Goal: Task Accomplishment & Management: Use online tool/utility

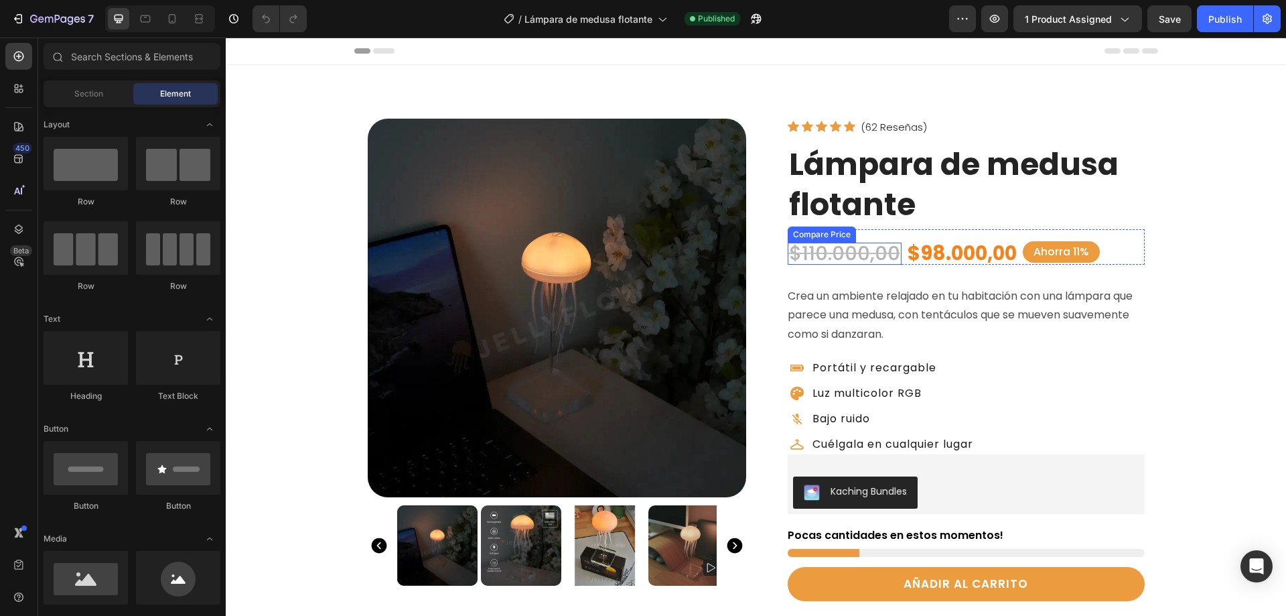
click at [883, 252] on div "$110.000,00" at bounding box center [845, 253] width 114 height 22
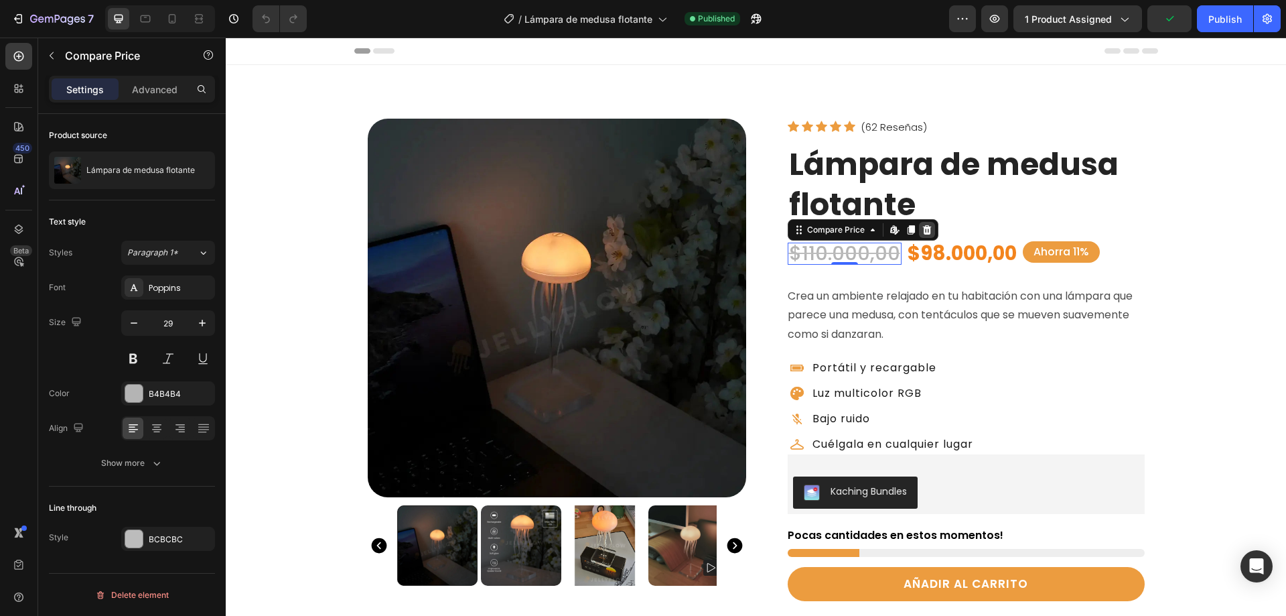
click at [922, 227] on icon at bounding box center [926, 228] width 9 height 9
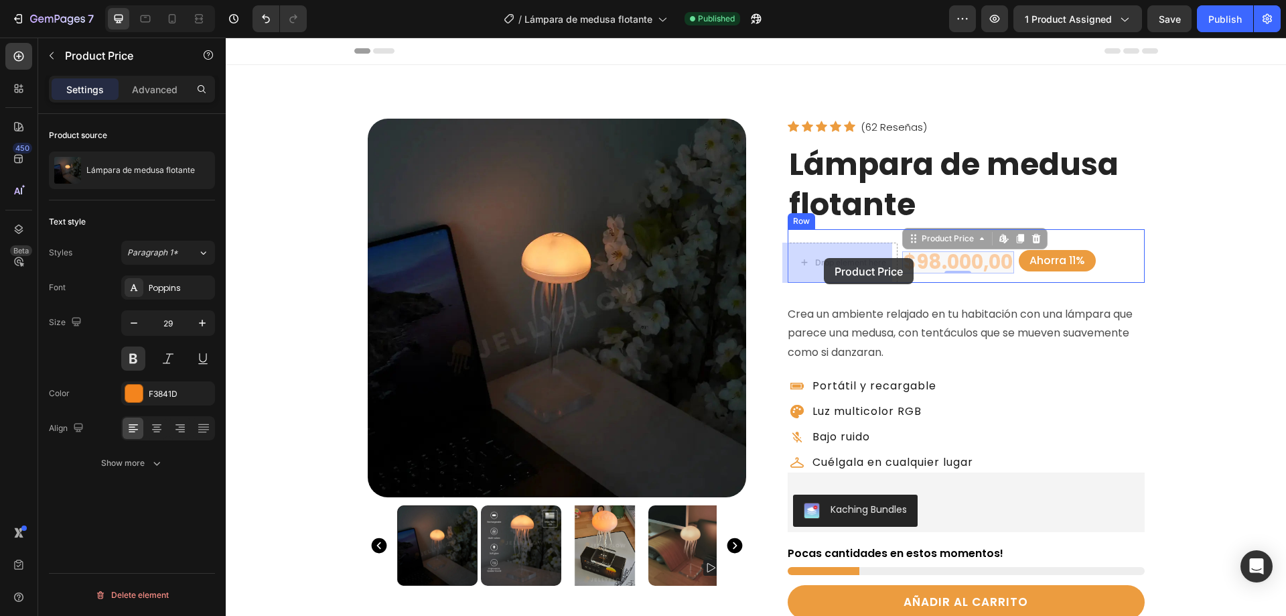
drag, startPoint x: 926, startPoint y: 244, endPoint x: 824, endPoint y: 255, distance: 103.0
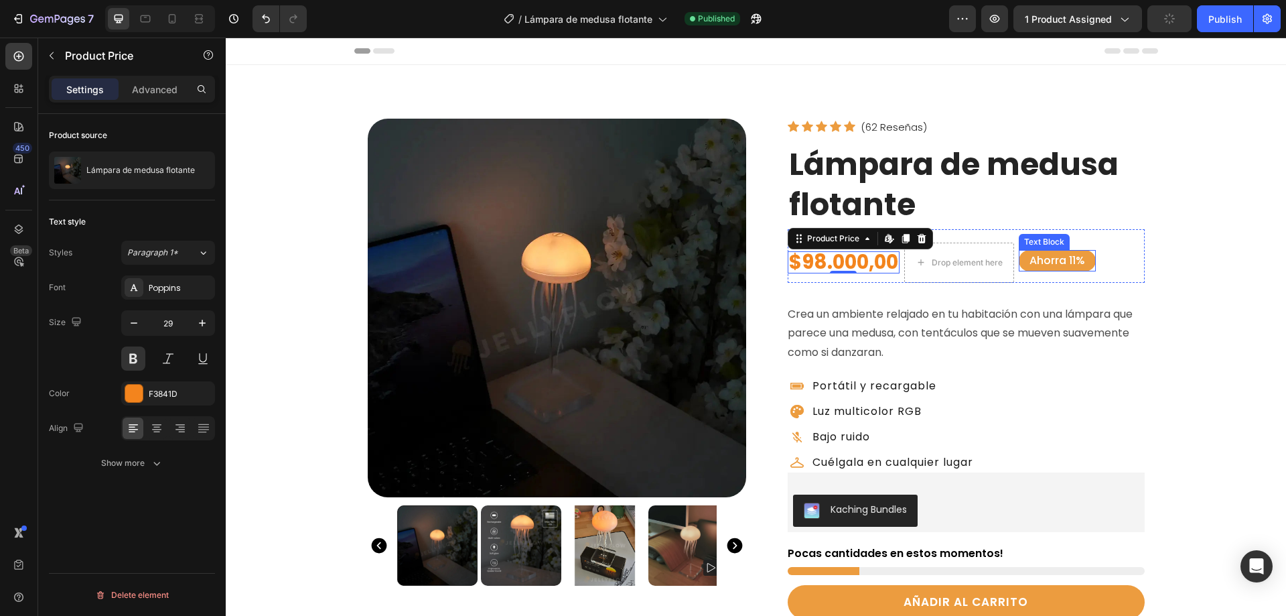
click at [1036, 244] on div "Text Block" at bounding box center [1044, 242] width 46 height 12
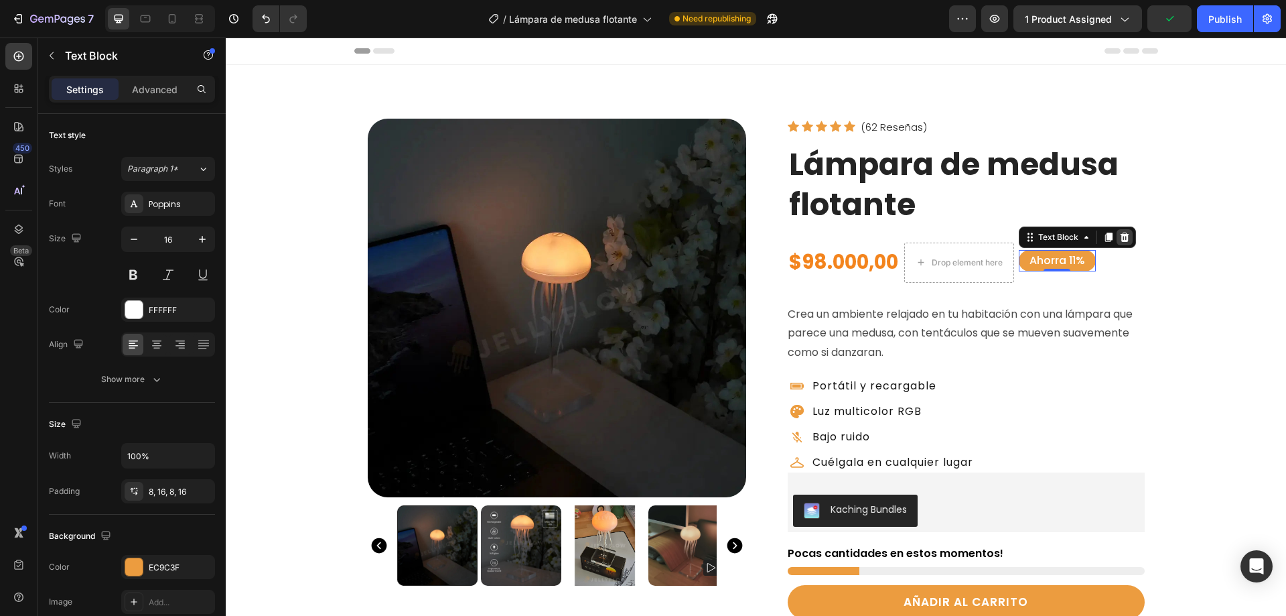
click at [1121, 236] on icon at bounding box center [1124, 237] width 11 height 11
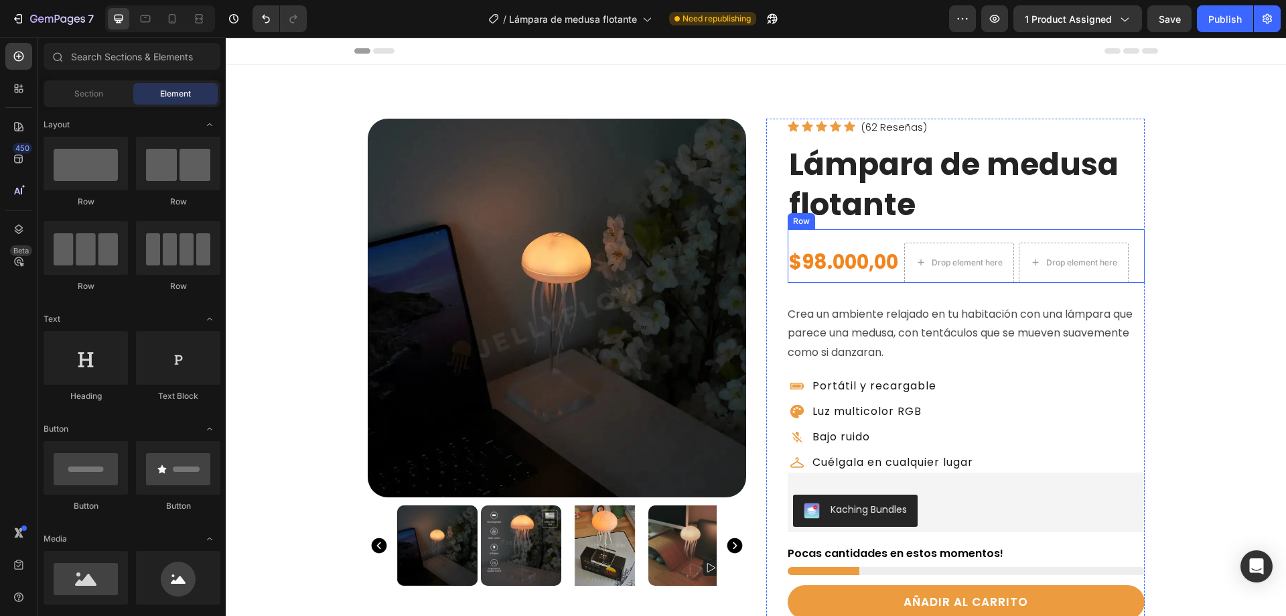
click at [855, 238] on div "$98.000,00 Product Price Product Price Drop element here Drop element here Row" at bounding box center [966, 256] width 357 height 54
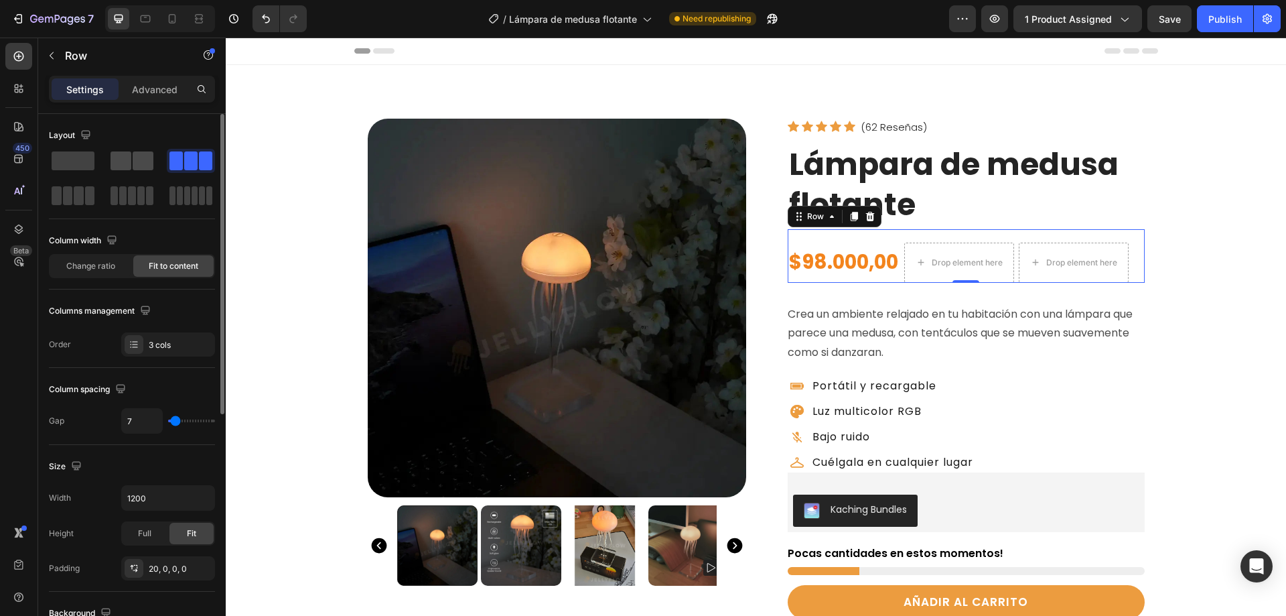
click at [132, 159] on div at bounding box center [132, 160] width 43 height 19
click at [162, 345] on div "2 cols" at bounding box center [180, 345] width 63 height 12
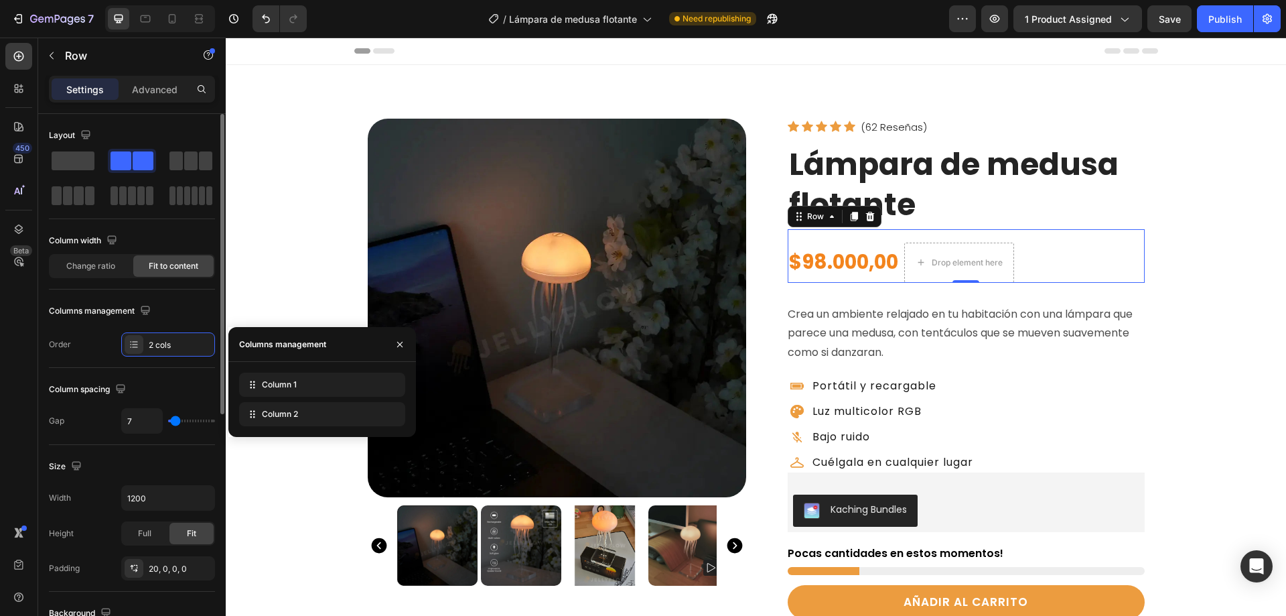
click at [98, 335] on div "Order 2 cols" at bounding box center [132, 344] width 166 height 24
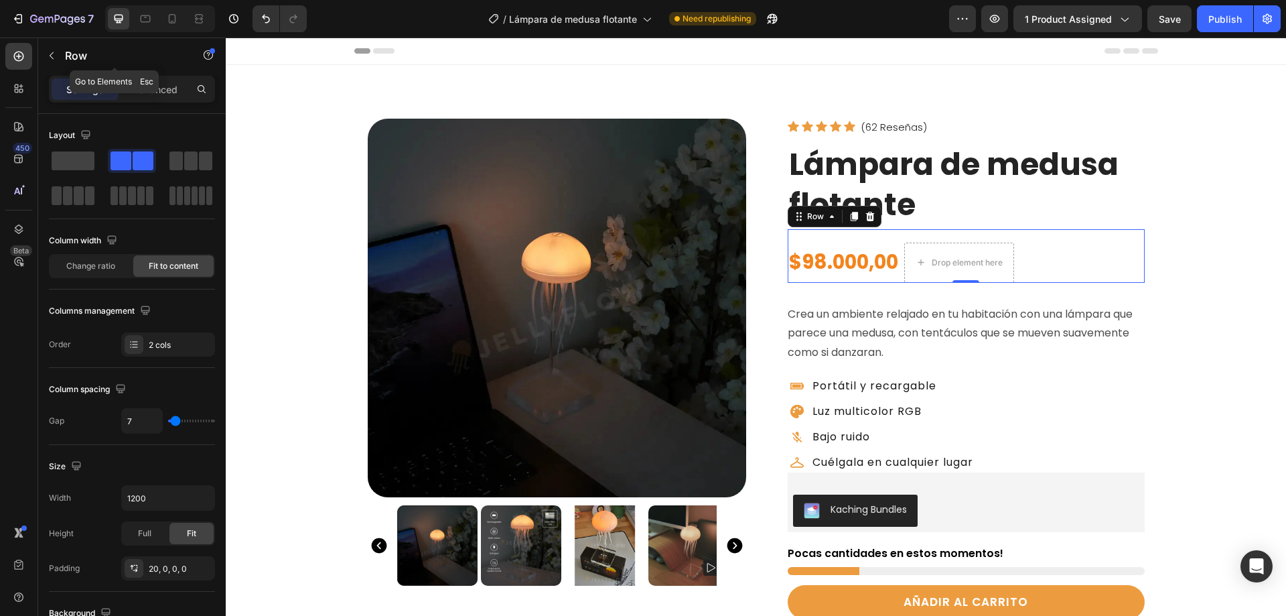
drag, startPoint x: 52, startPoint y: 58, endPoint x: 122, endPoint y: 204, distance: 162.7
click at [52, 57] on icon "button" at bounding box center [52, 55] width 4 height 7
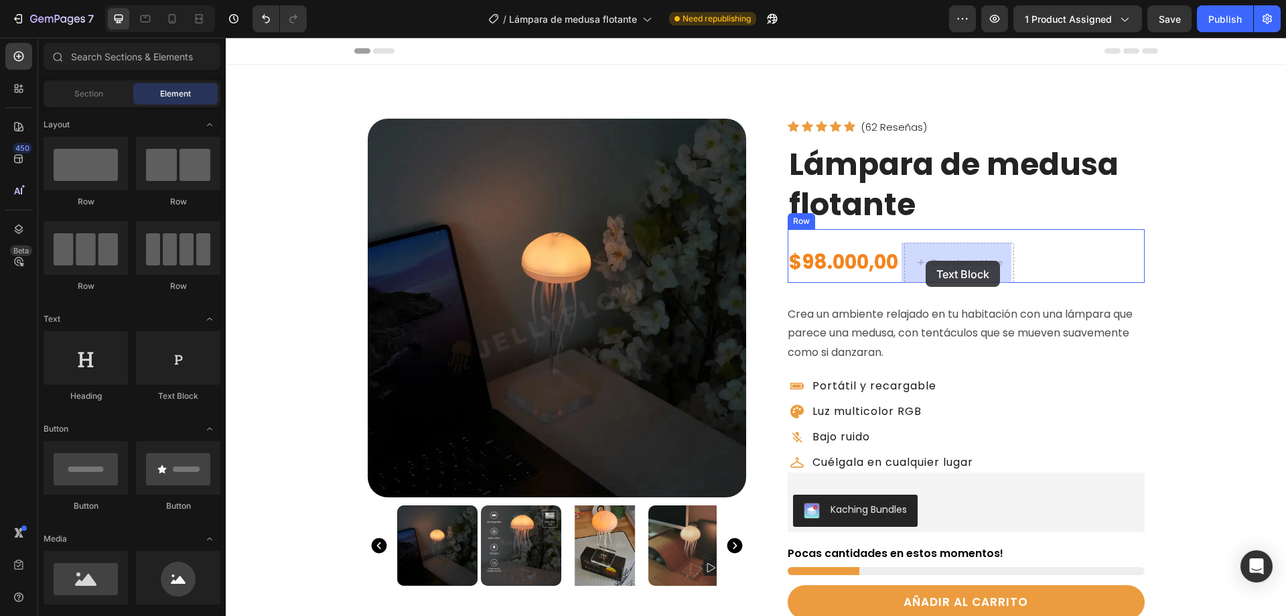
drag, startPoint x: 406, startPoint y: 409, endPoint x: 926, endPoint y: 261, distance: 540.5
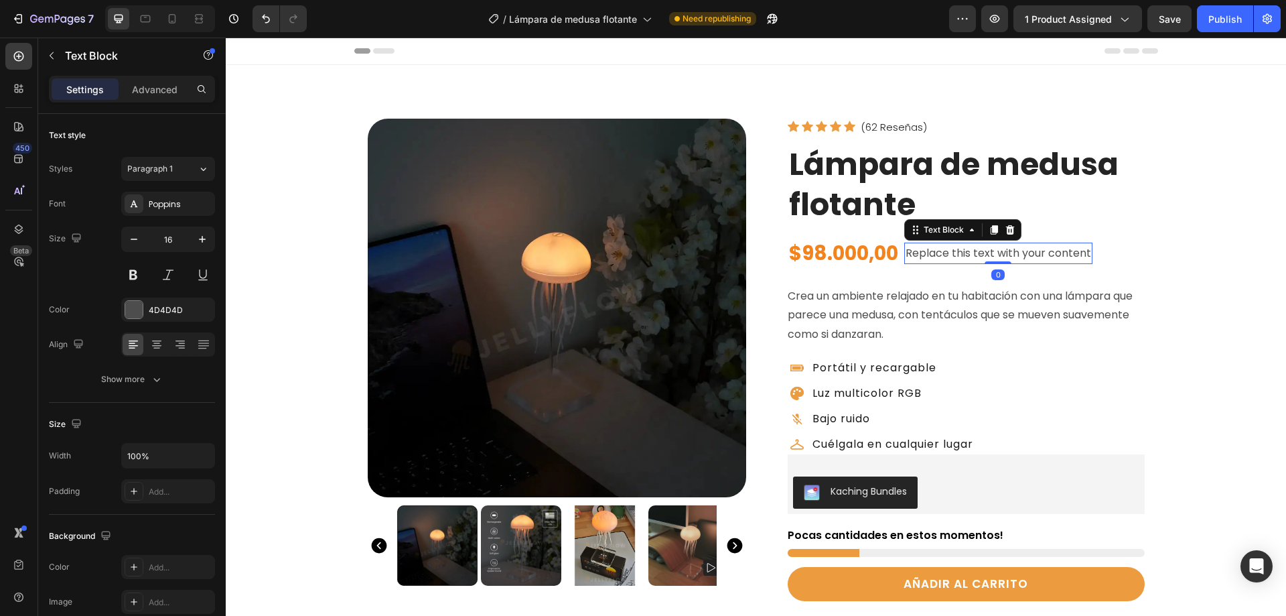
click at [930, 255] on div "Replace this text with your content" at bounding box center [998, 253] width 188 height 22
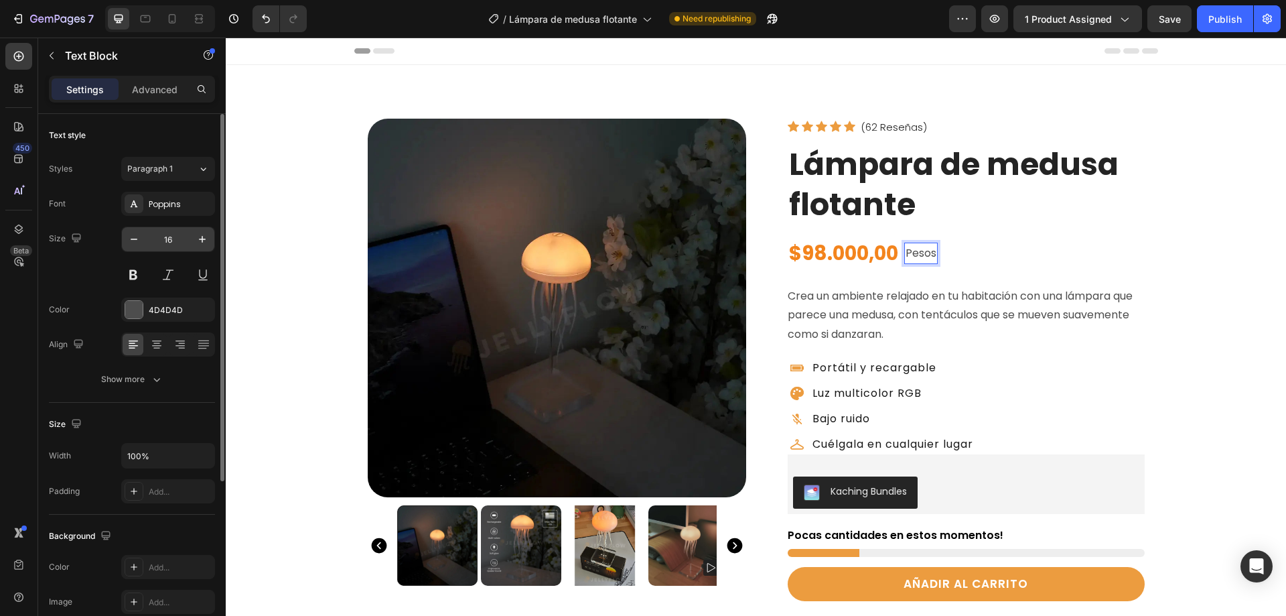
click at [165, 240] on input "16" at bounding box center [168, 239] width 44 height 24
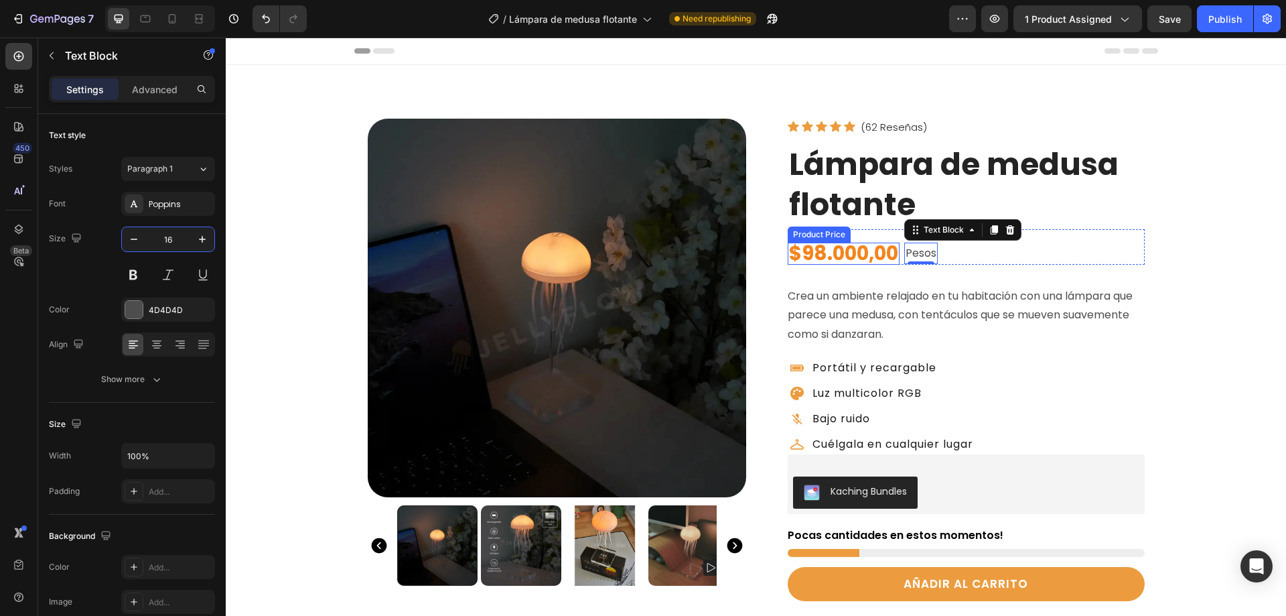
click at [837, 244] on div "$98.000,00" at bounding box center [844, 253] width 112 height 22
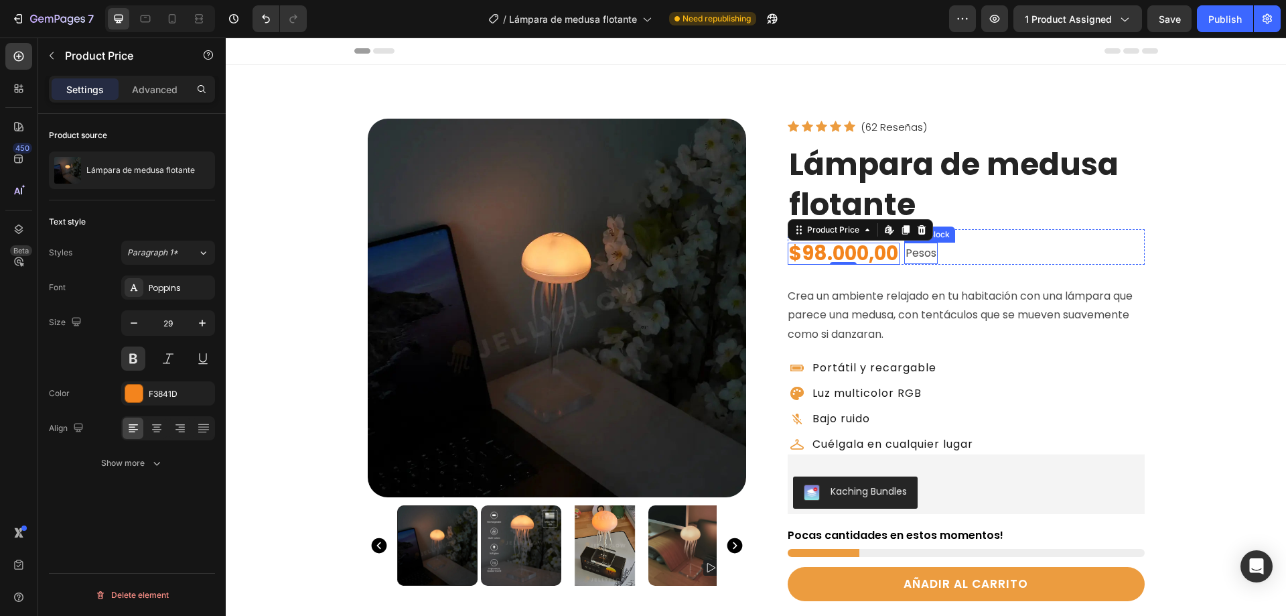
click at [914, 255] on p "Pesos" at bounding box center [921, 253] width 31 height 19
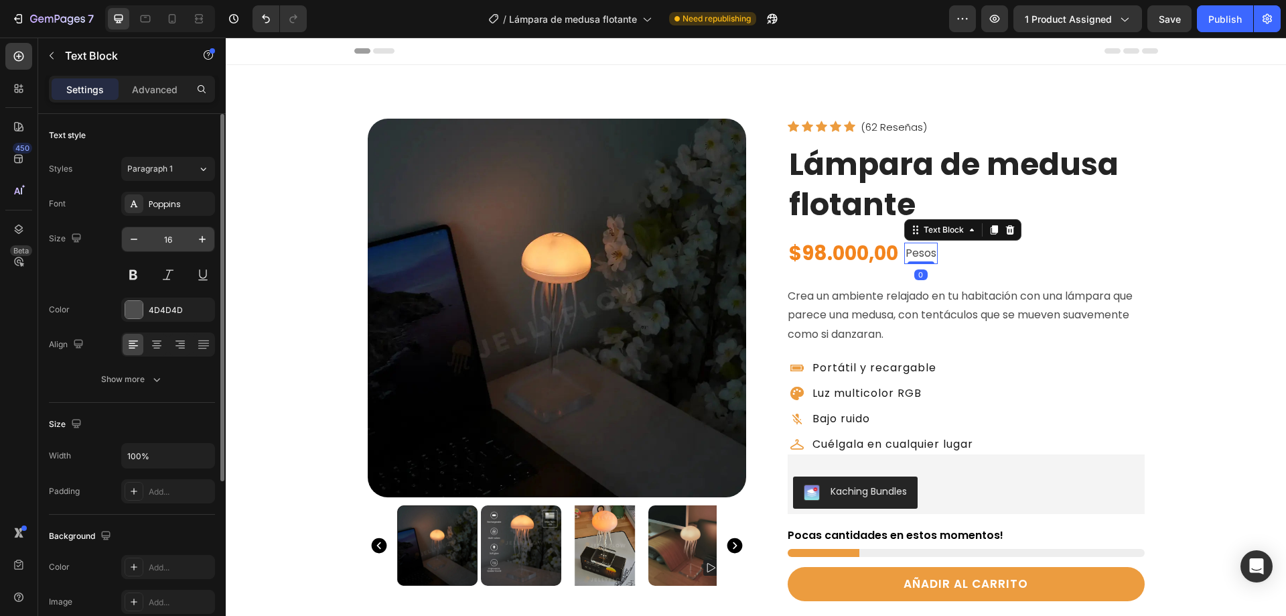
click at [171, 238] on input "16" at bounding box center [168, 239] width 44 height 24
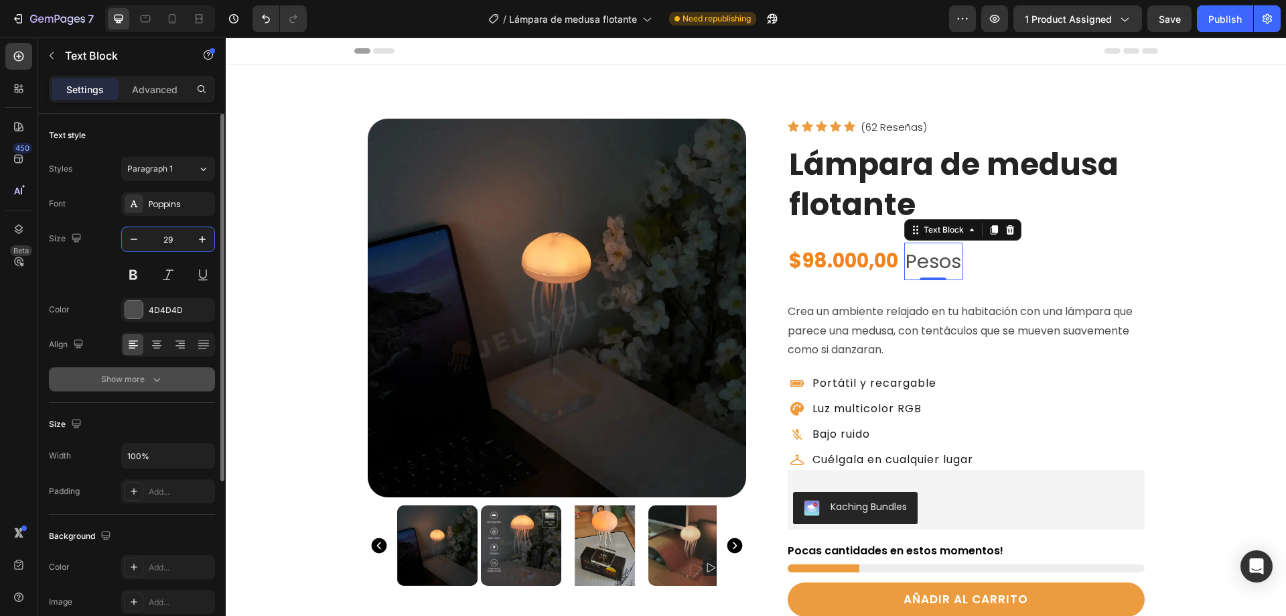
type input "29"
click at [141, 370] on button "Show more" at bounding box center [132, 379] width 166 height 24
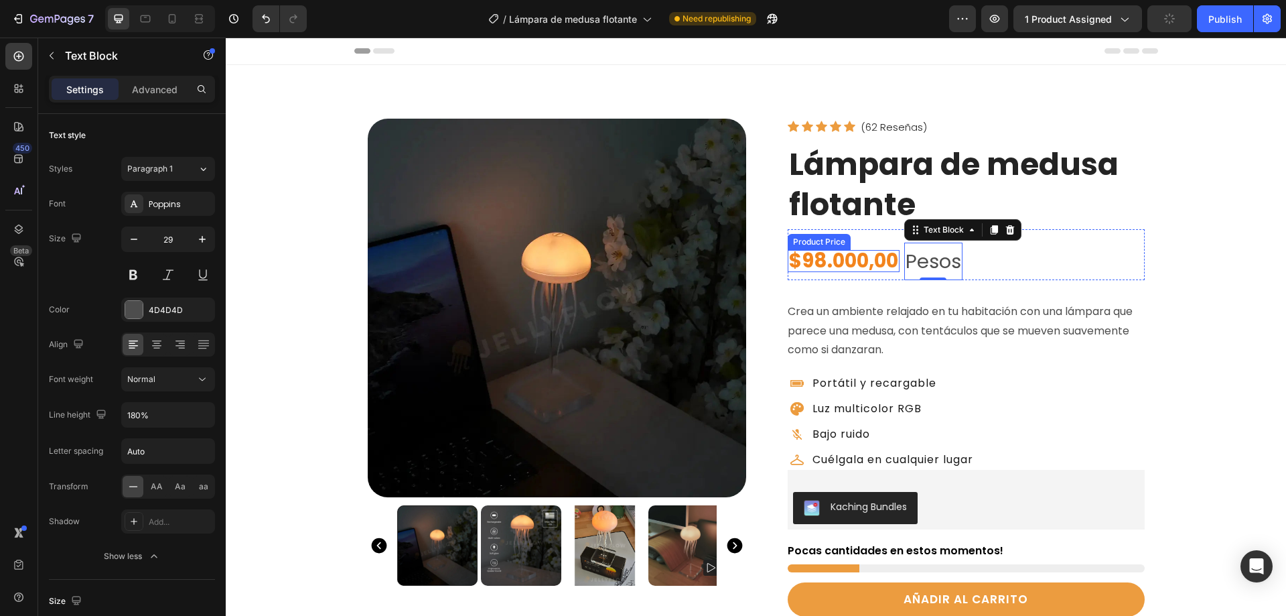
click at [840, 258] on div "$98.000,00" at bounding box center [844, 261] width 112 height 22
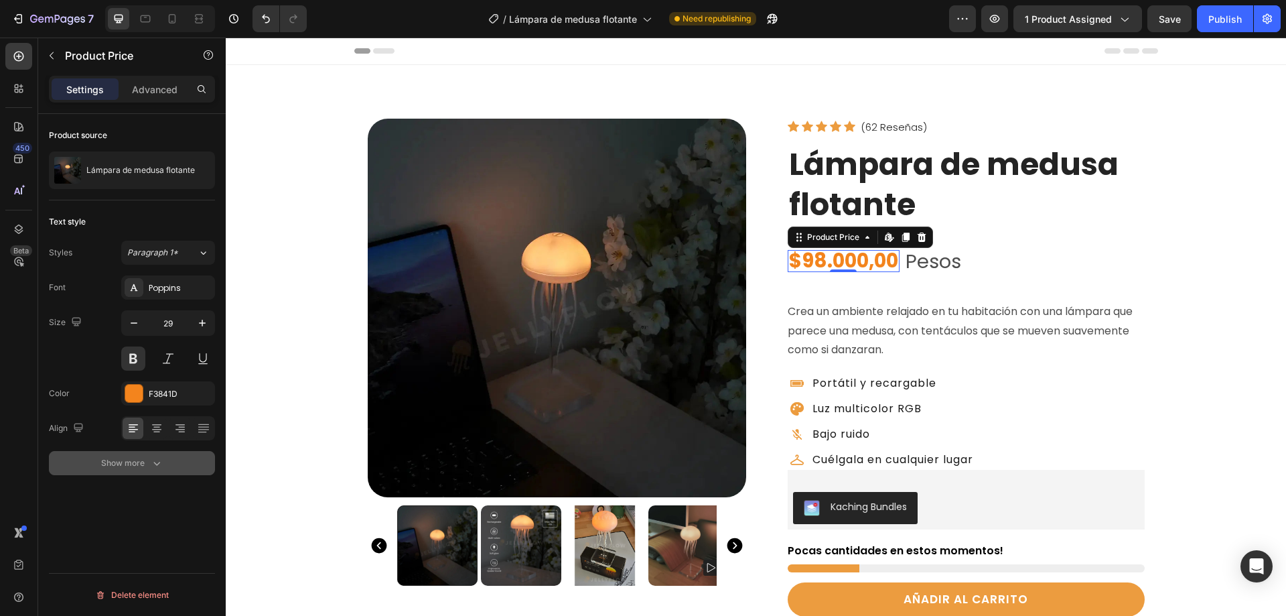
click at [145, 462] on div "Show more" at bounding box center [132, 462] width 62 height 13
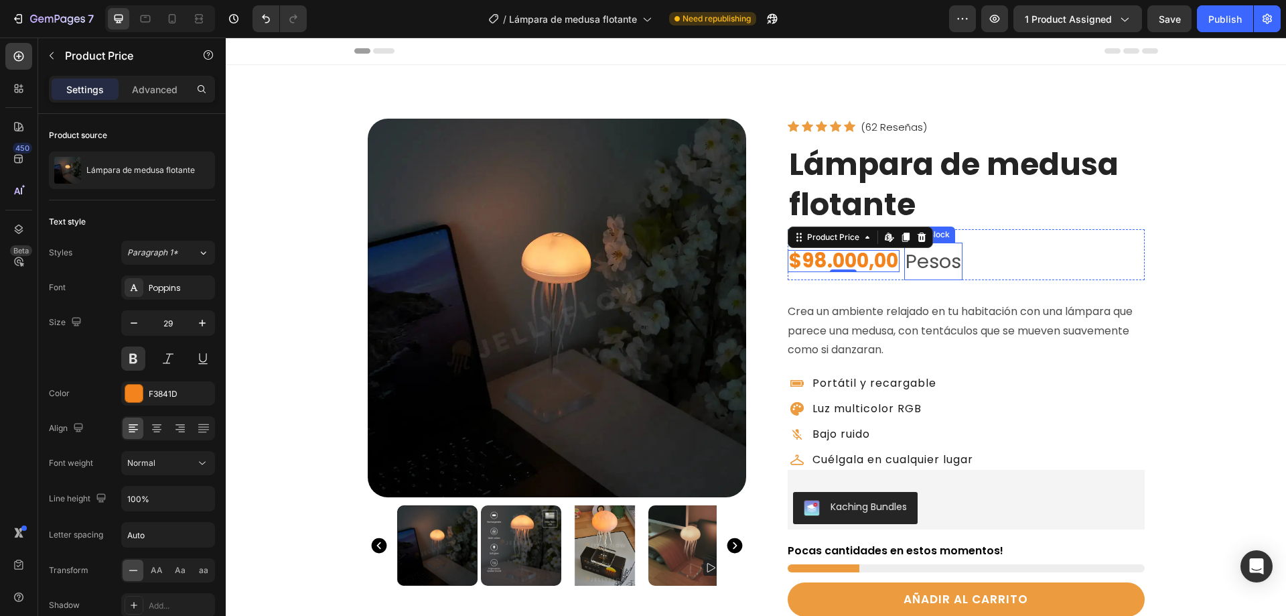
click at [940, 263] on p "Pesos" at bounding box center [934, 261] width 56 height 35
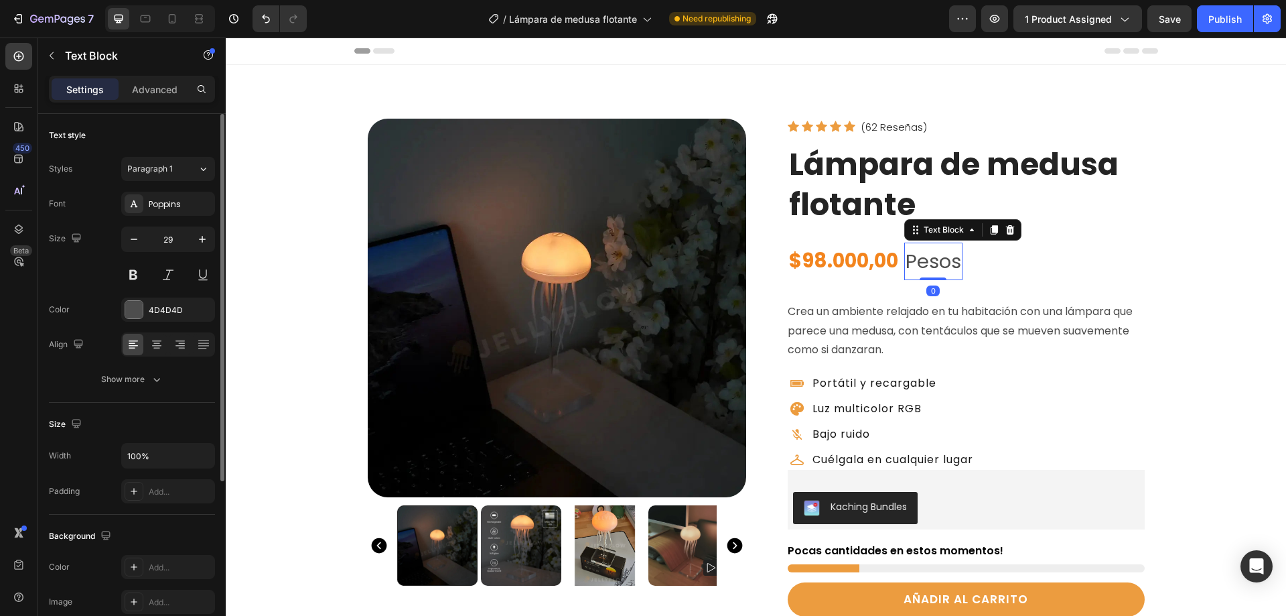
click at [131, 275] on button at bounding box center [133, 275] width 24 height 24
click at [157, 382] on icon "button" at bounding box center [156, 378] width 13 height 13
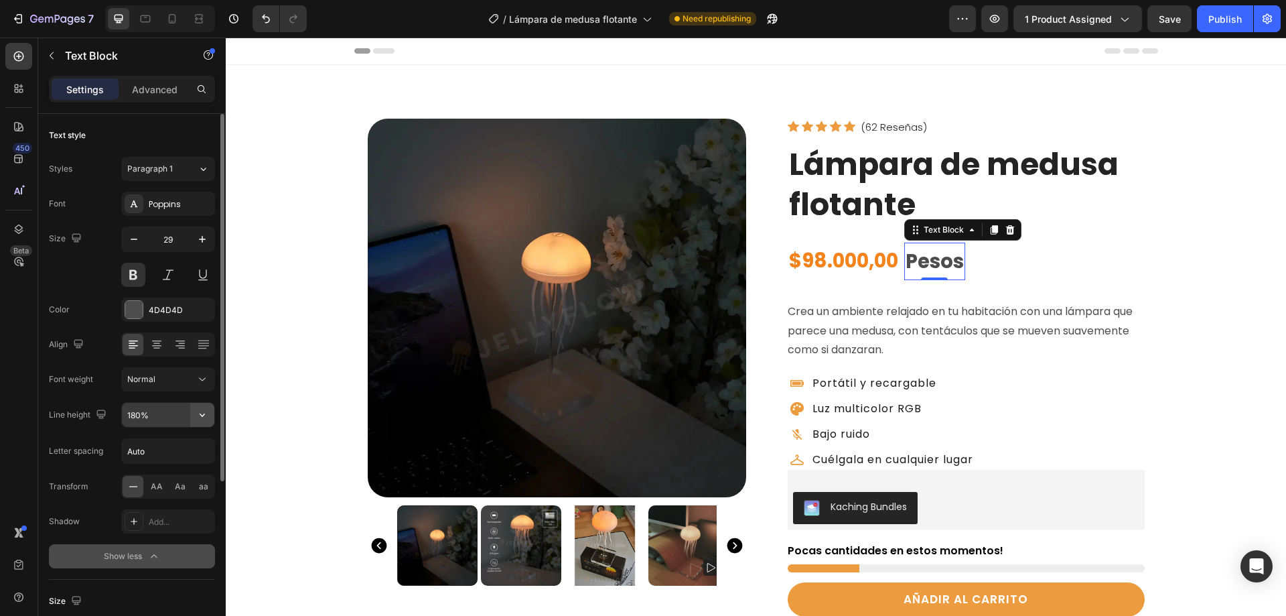
click at [203, 418] on icon "button" at bounding box center [202, 414] width 13 height 13
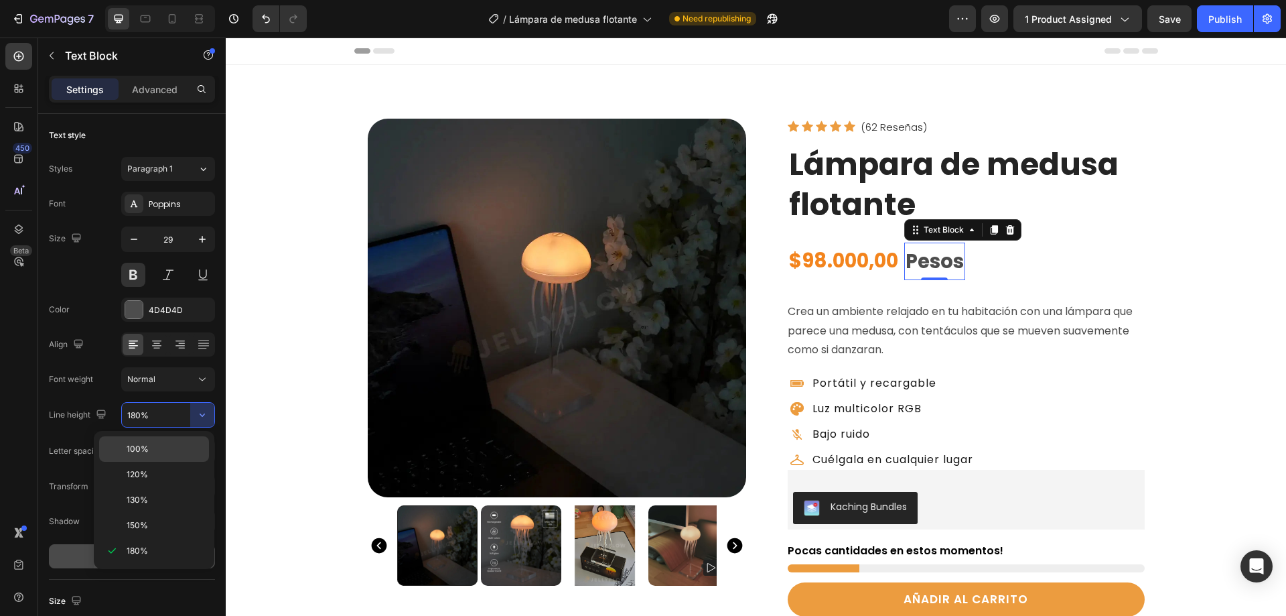
click at [131, 452] on span "100%" at bounding box center [138, 449] width 22 height 12
type input "100%"
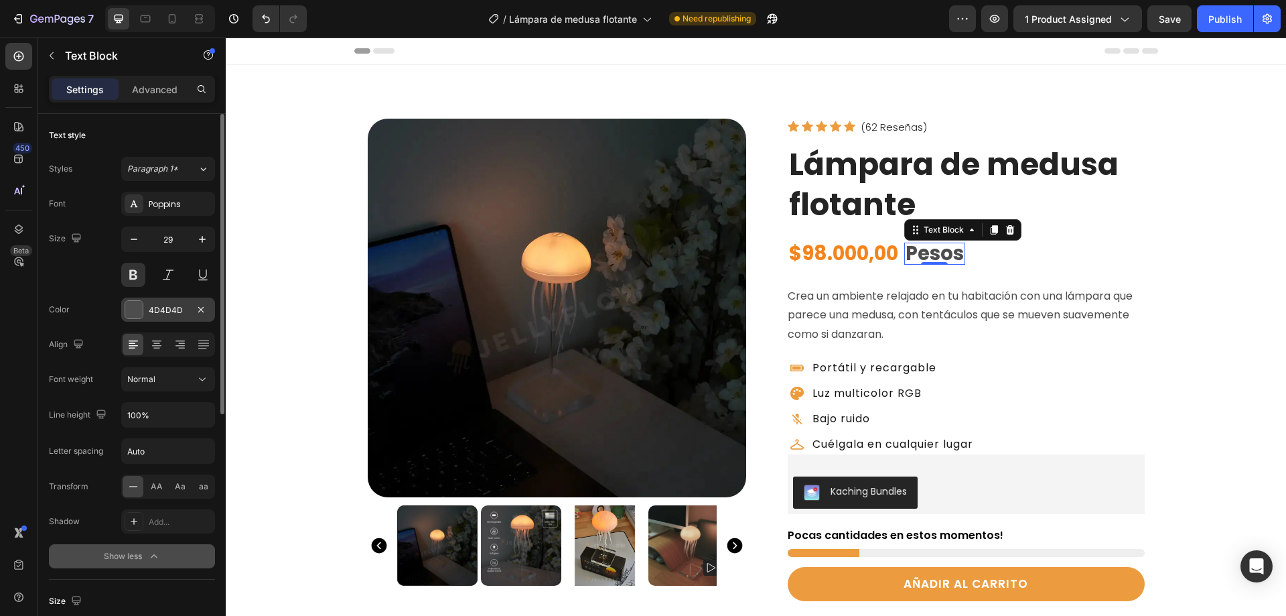
click at [132, 311] on div at bounding box center [133, 309] width 17 height 17
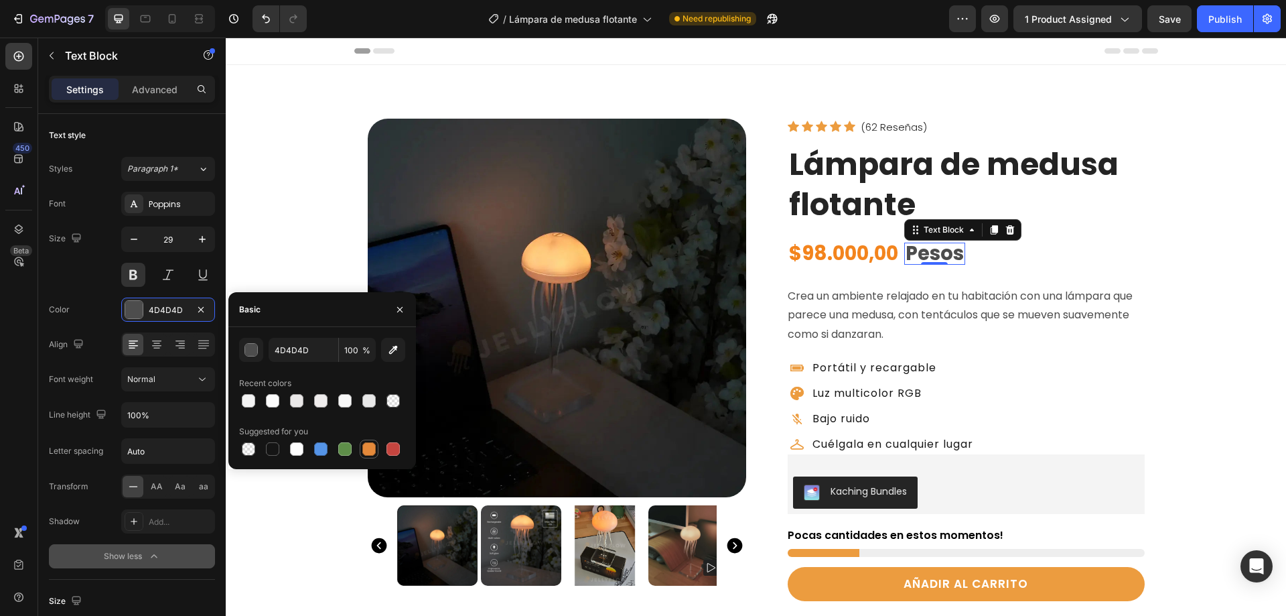
click at [360, 443] on div at bounding box center [369, 448] width 19 height 19
type input "E4893A"
click at [841, 250] on div "$98.000,00" at bounding box center [844, 253] width 112 height 22
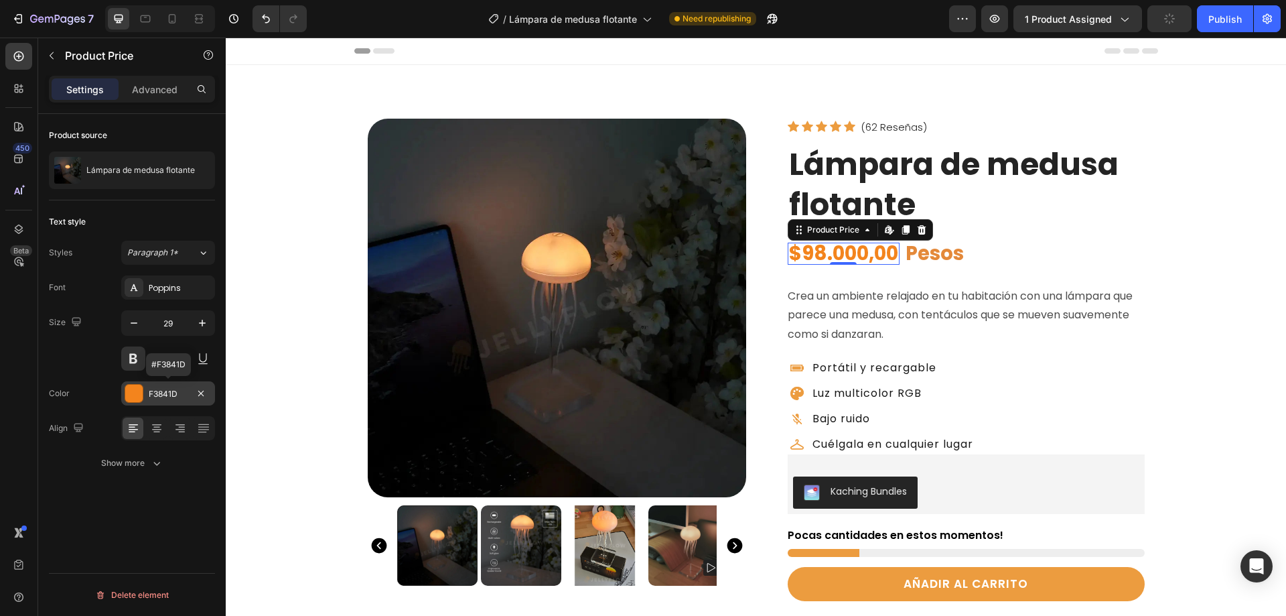
click at [163, 391] on div "F3841D" at bounding box center [168, 394] width 39 height 12
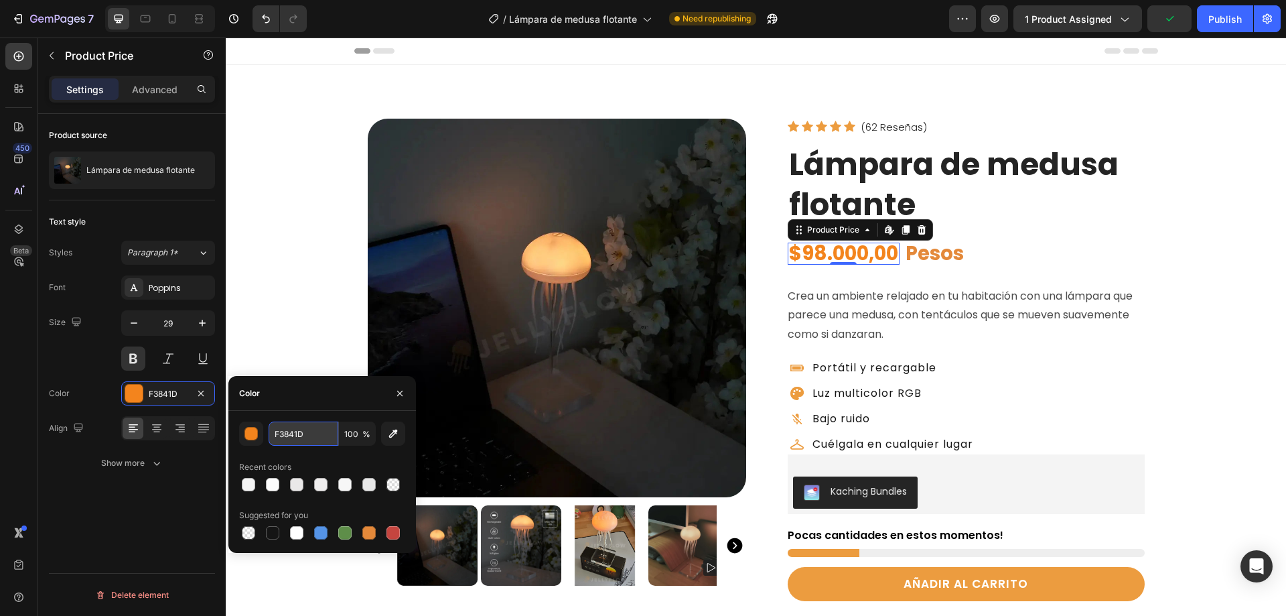
click at [282, 435] on input "F3841D" at bounding box center [304, 433] width 70 height 24
type input "EC9C3F"
click at [925, 256] on p "Pesos" at bounding box center [935, 253] width 58 height 19
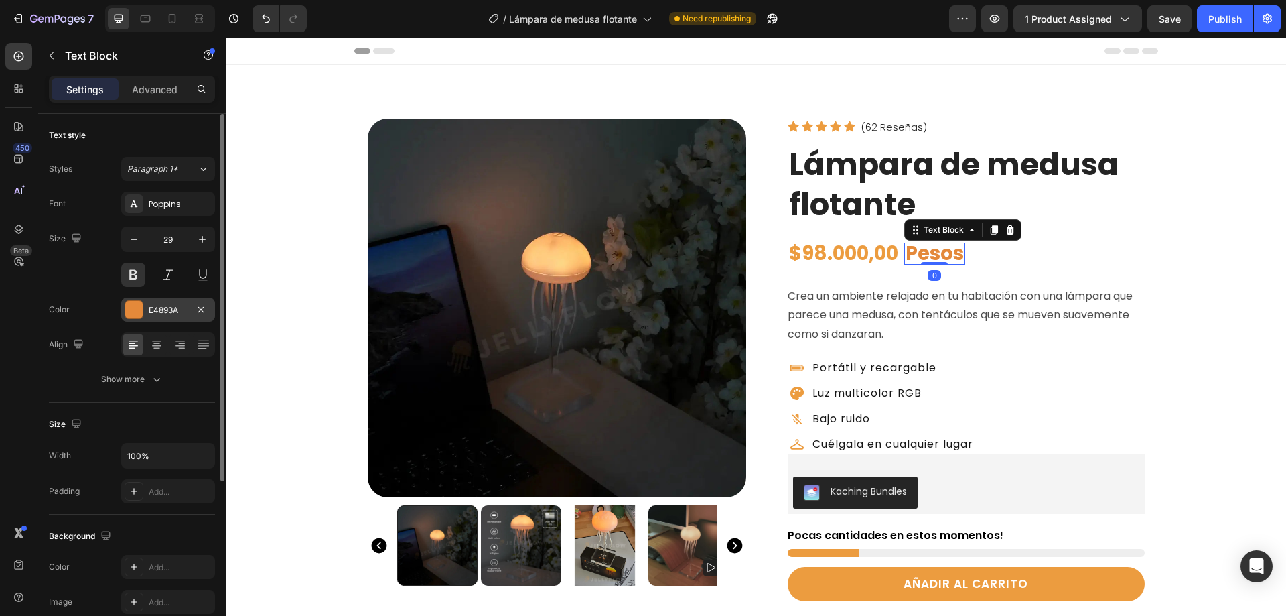
click at [156, 306] on div "E4893A" at bounding box center [168, 310] width 39 height 12
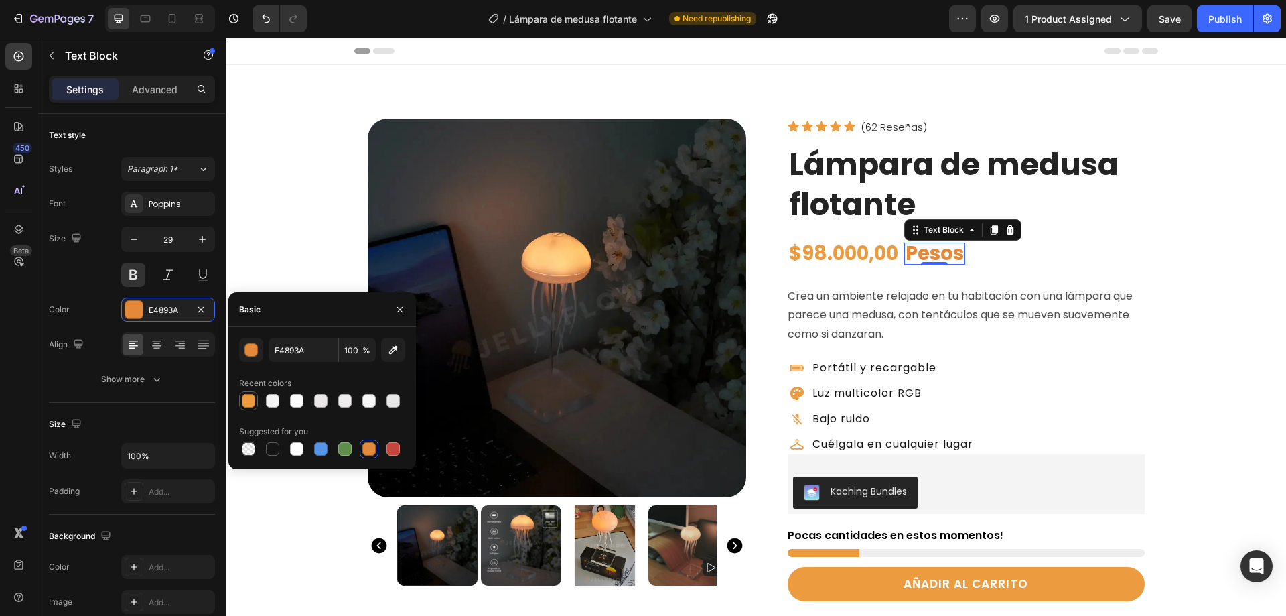
click at [246, 393] on div at bounding box center [248, 401] width 16 height 16
type input "EC9C3F"
click at [1225, 127] on div "Product Images Row Icon Icon Icon Icon Icon Icon List (62 Reseñas) Text Block R…" at bounding box center [756, 539] width 1060 height 894
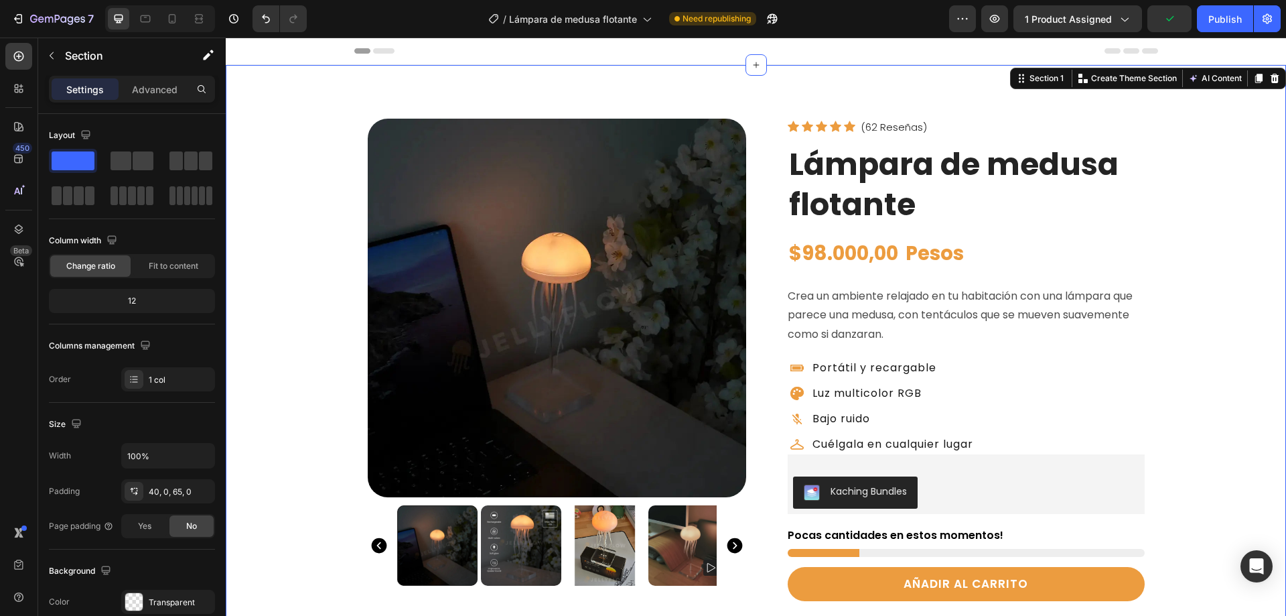
click at [638, 51] on div "Header" at bounding box center [756, 51] width 804 height 27
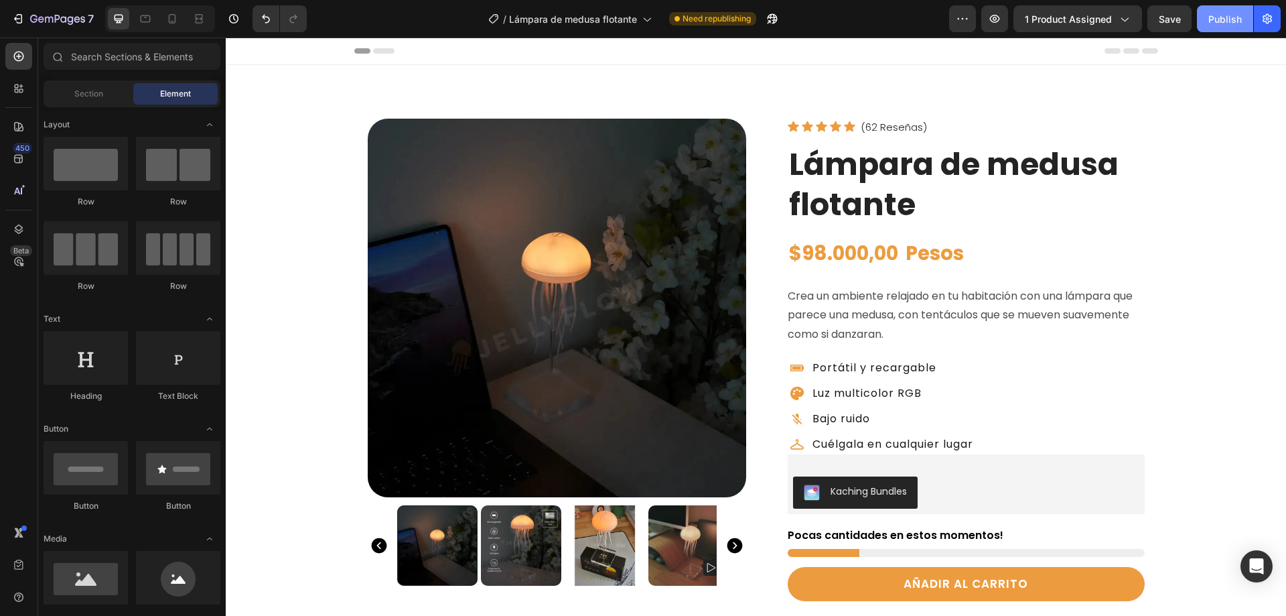
click at [1214, 17] on div "Publish" at bounding box center [1224, 19] width 33 height 14
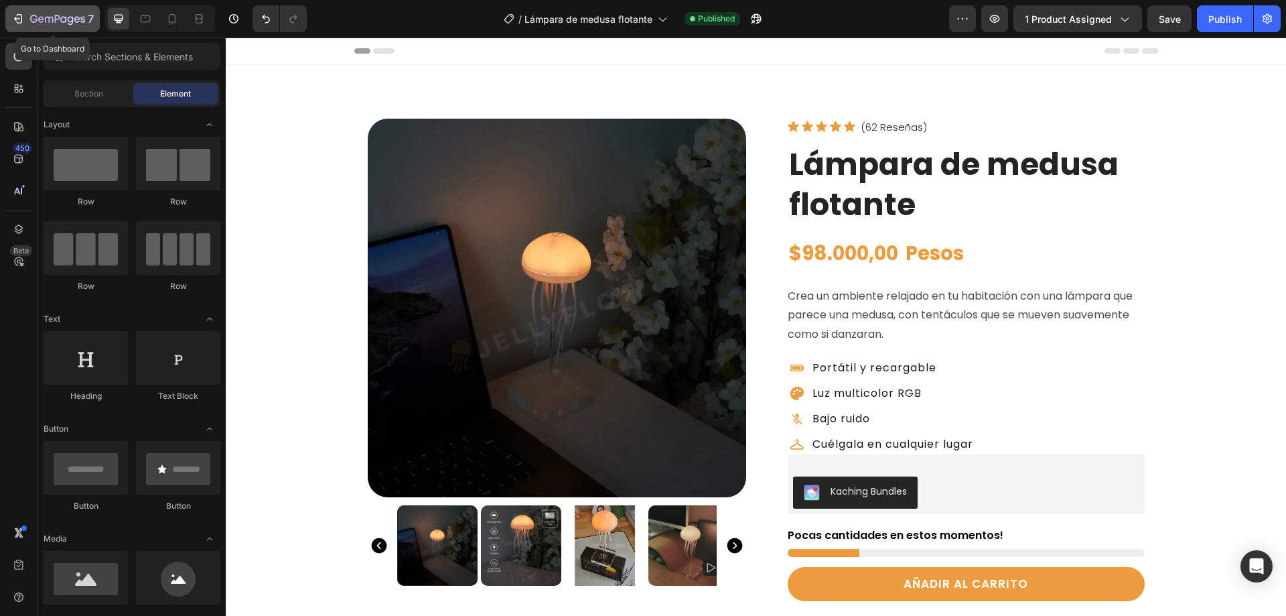
click at [16, 16] on icon "button" at bounding box center [17, 18] width 13 height 13
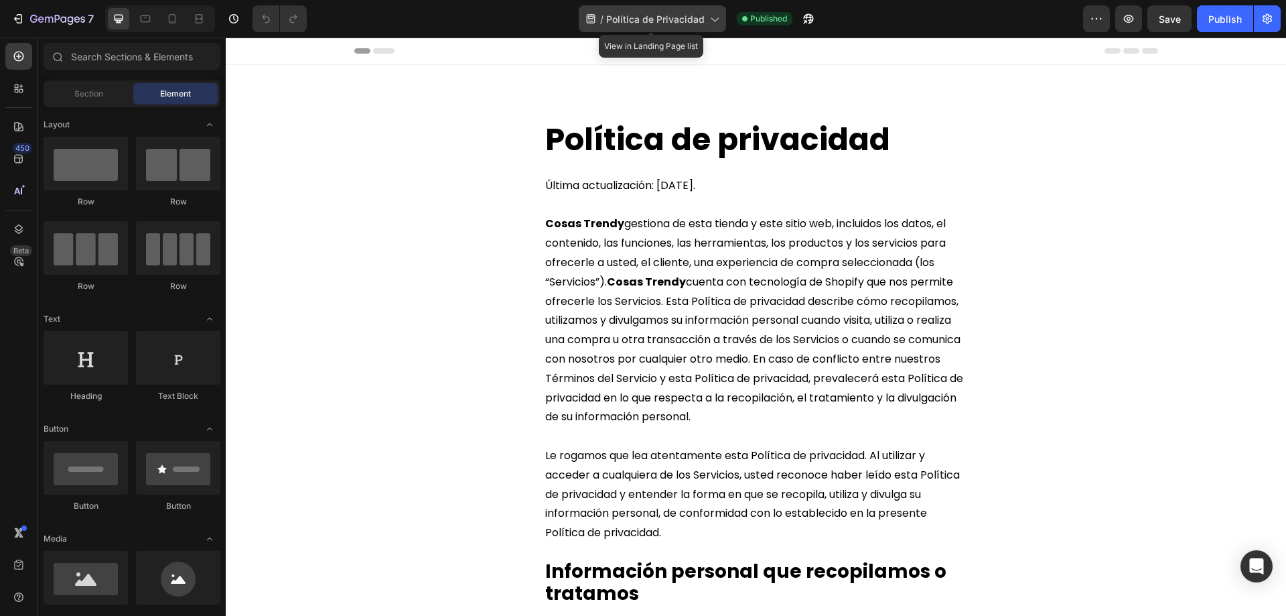
click at [713, 19] on icon at bounding box center [713, 18] width 13 height 13
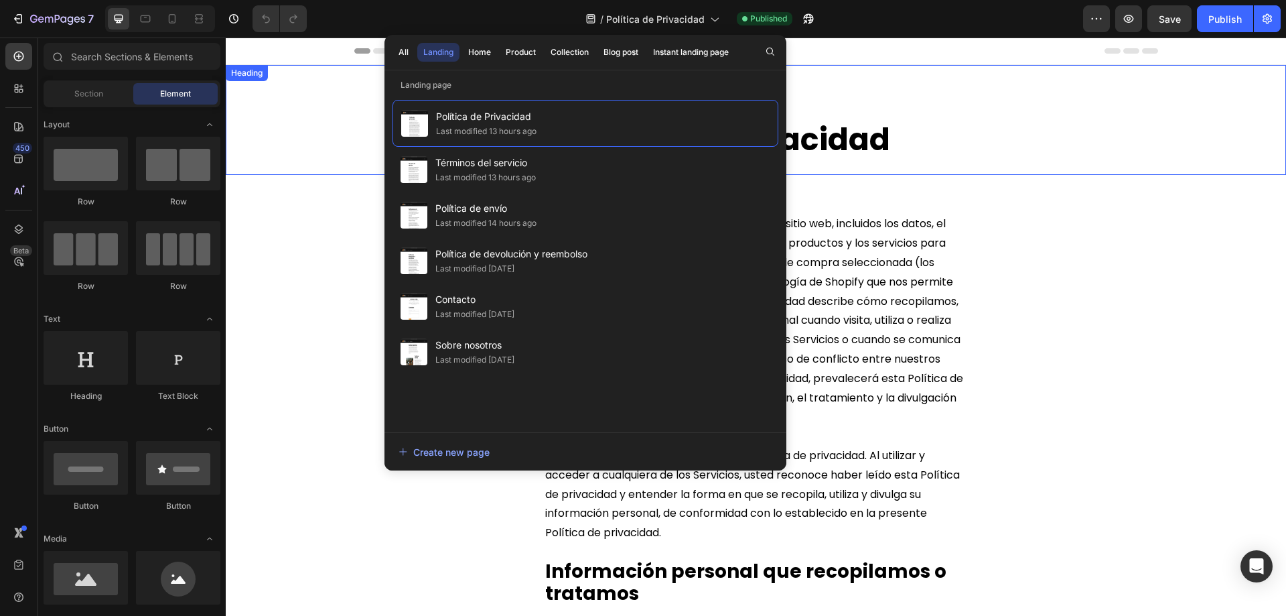
click at [1039, 123] on div "Política de privacidad" at bounding box center [756, 140] width 1060 height 43
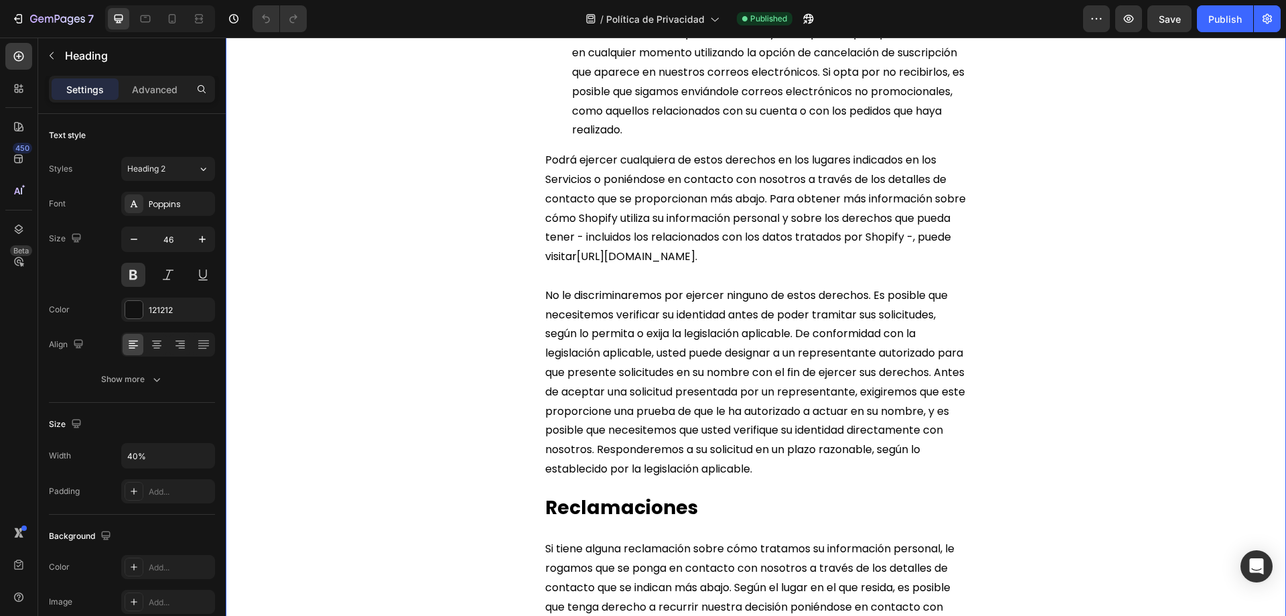
scroll to position [4689, 0]
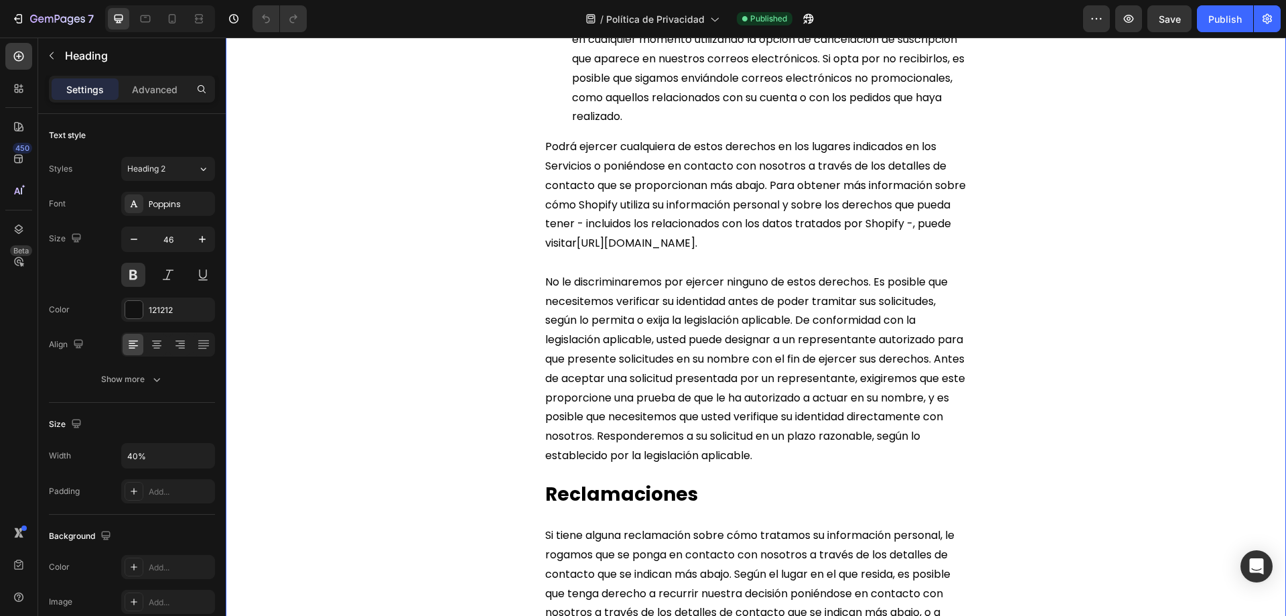
click at [685, 251] on span "https://privacy.shopify.com/es" at bounding box center [636, 242] width 119 height 15
click at [682, 251] on span "https://privacy.shopify.com/es" at bounding box center [636, 242] width 119 height 15
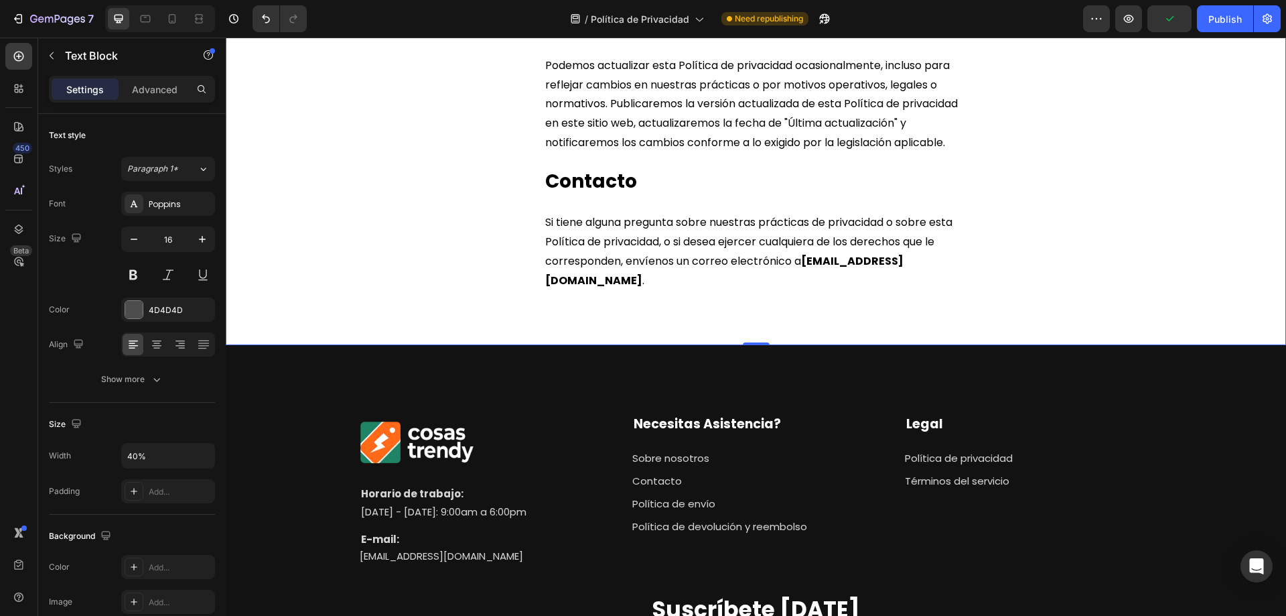
scroll to position [5494, 0]
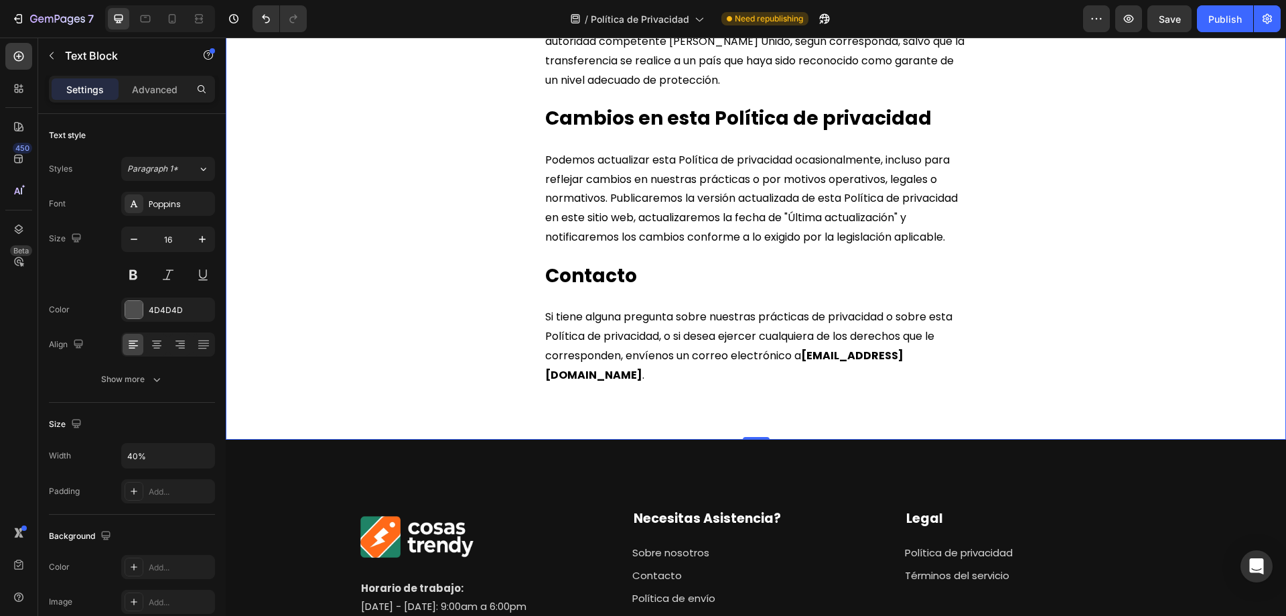
click at [708, 384] on p "Si tiene alguna pregunta sobre nuestras prácticas de privacidad o sobre esta Po…" at bounding box center [755, 345] width 421 height 77
click at [767, 363] on span "Si tiene alguna pregunta sobre nuestras prácticas de privacidad o sobre esta Po…" at bounding box center [748, 336] width 407 height 54
click at [259, 21] on button "Undo/Redo" at bounding box center [266, 18] width 27 height 27
click at [632, 18] on span "Política de Privacidad" at bounding box center [640, 19] width 98 height 14
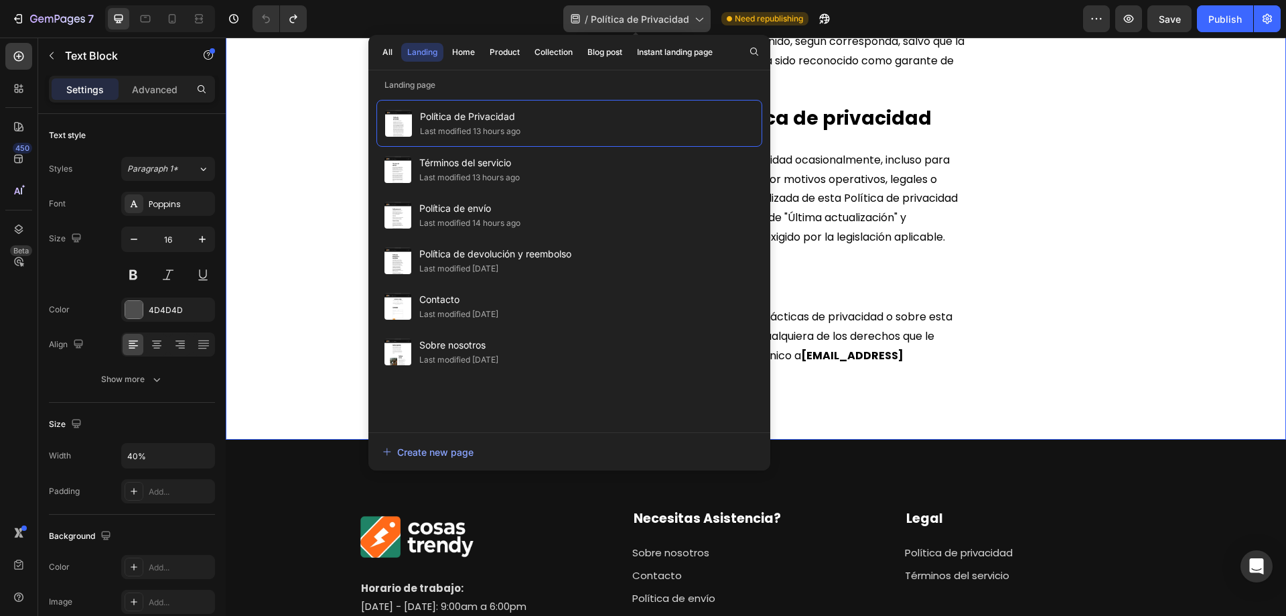
click at [632, 18] on span "Política de Privacidad" at bounding box center [640, 19] width 98 height 14
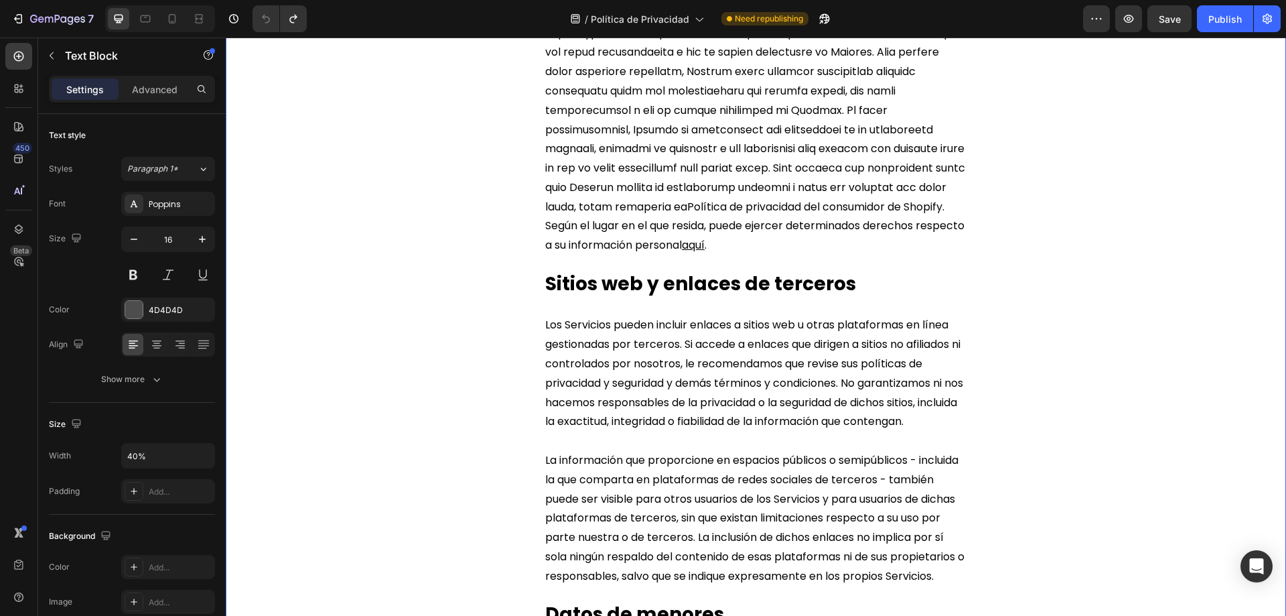
scroll to position [3217, 0]
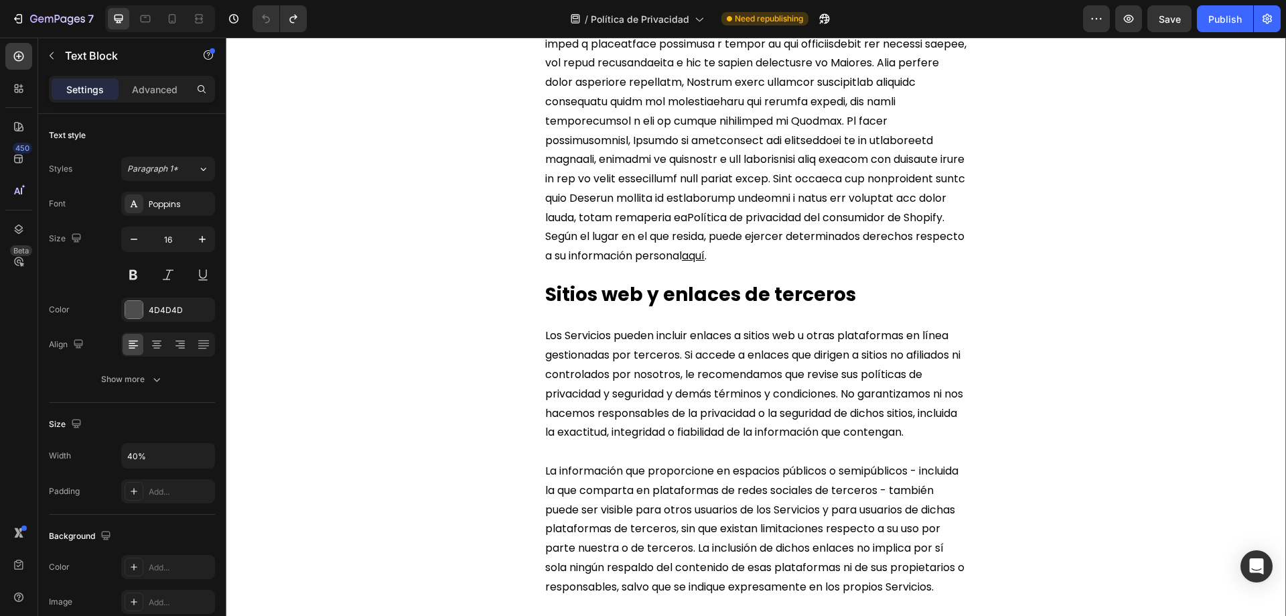
click at [705, 263] on u "aquí" at bounding box center [693, 255] width 23 height 15
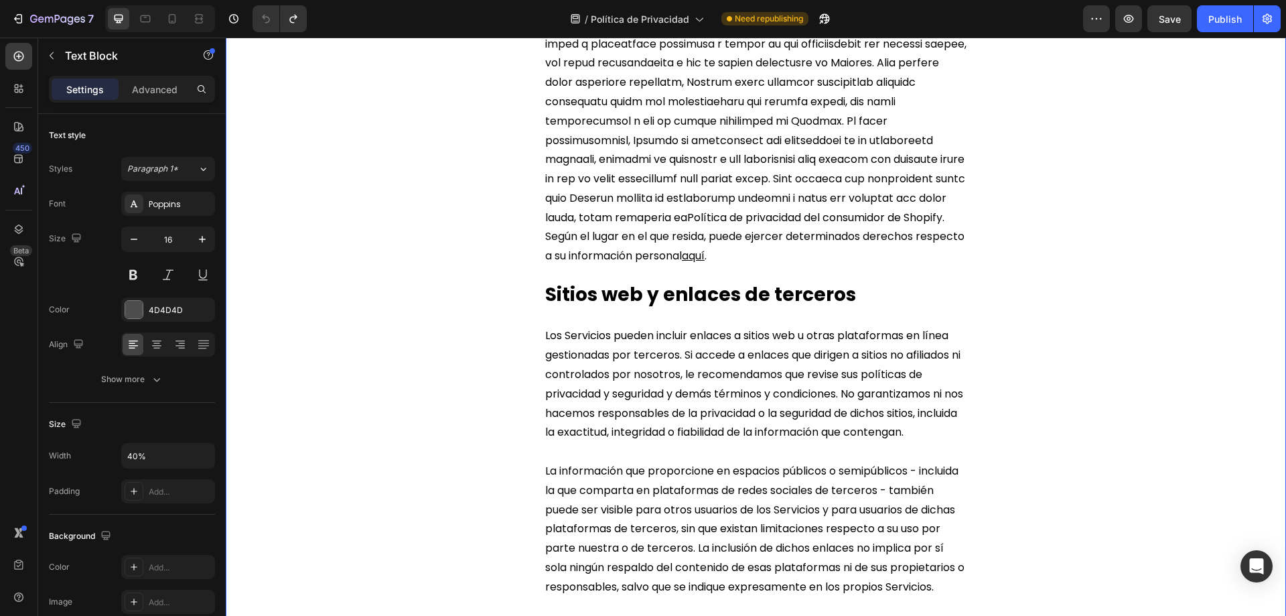
click at [832, 225] on span "Política de privacidad del consumidor de Shopify" at bounding box center [814, 217] width 255 height 15
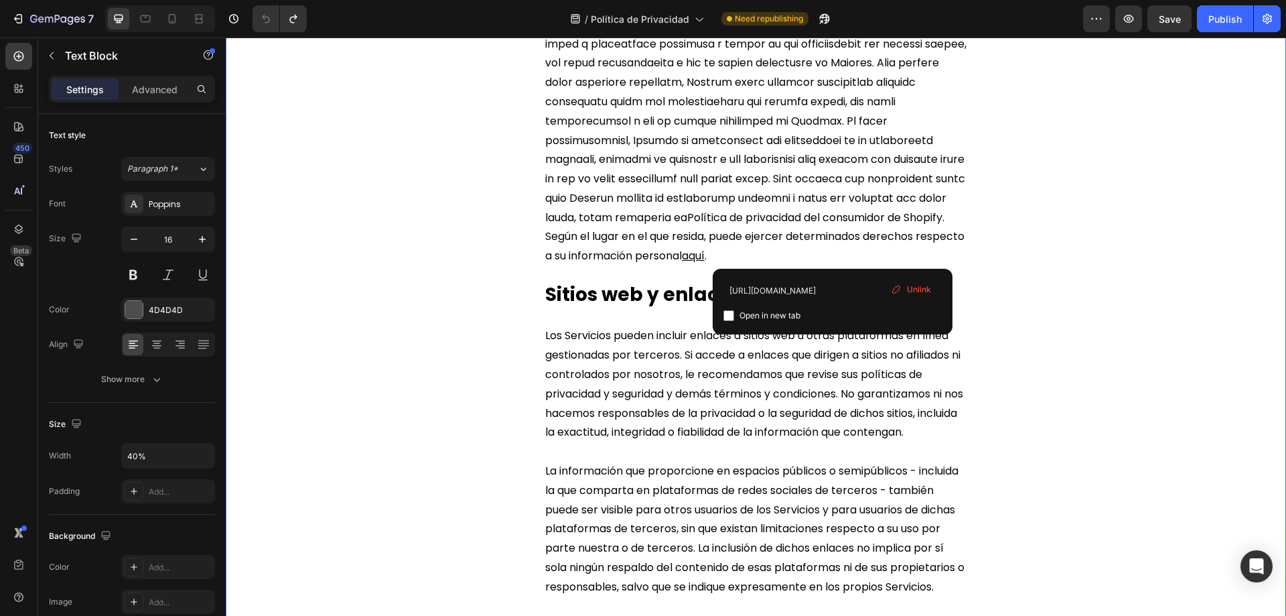
click at [794, 225] on span "Política de privacidad del consumidor de Shopify" at bounding box center [814, 217] width 255 height 15
click at [807, 225] on span "Política de privacidad del consumidor de Shopify" at bounding box center [814, 217] width 255 height 15
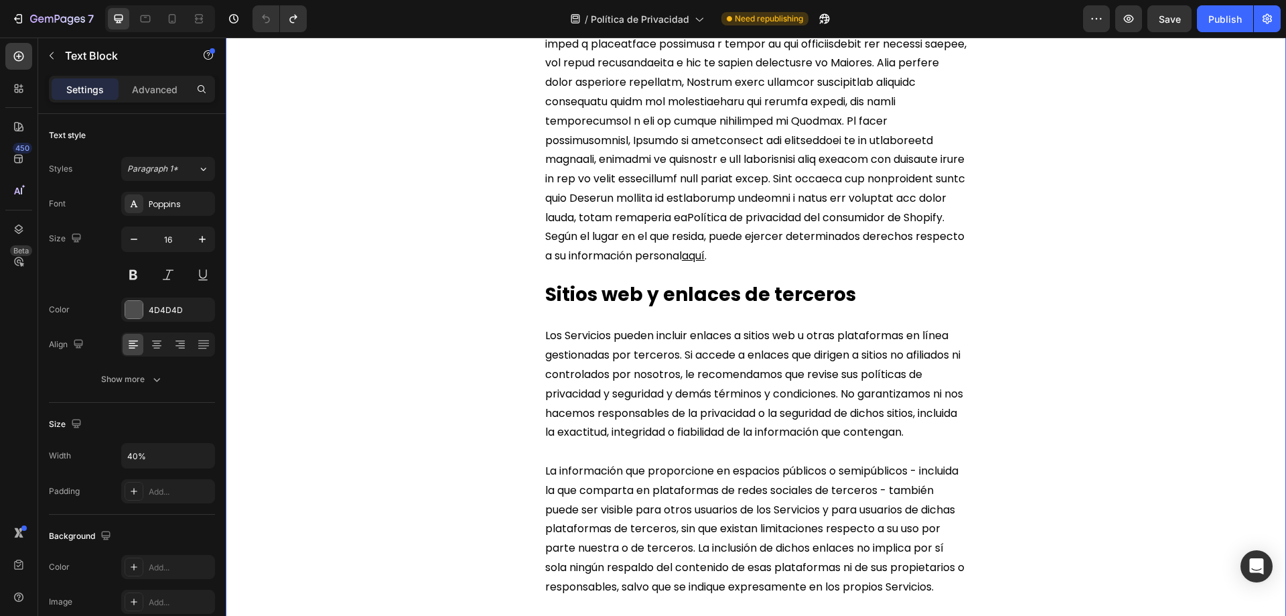
click at [754, 225] on span "Rich Text Editor. Editing area: main" at bounding box center [755, 63] width 421 height 324
click at [783, 225] on span "Rich Text Editor. Editing area: main" at bounding box center [755, 63] width 421 height 324
click at [801, 225] on span "Política de privacidad del consumidor de Shopify" at bounding box center [814, 217] width 255 height 15
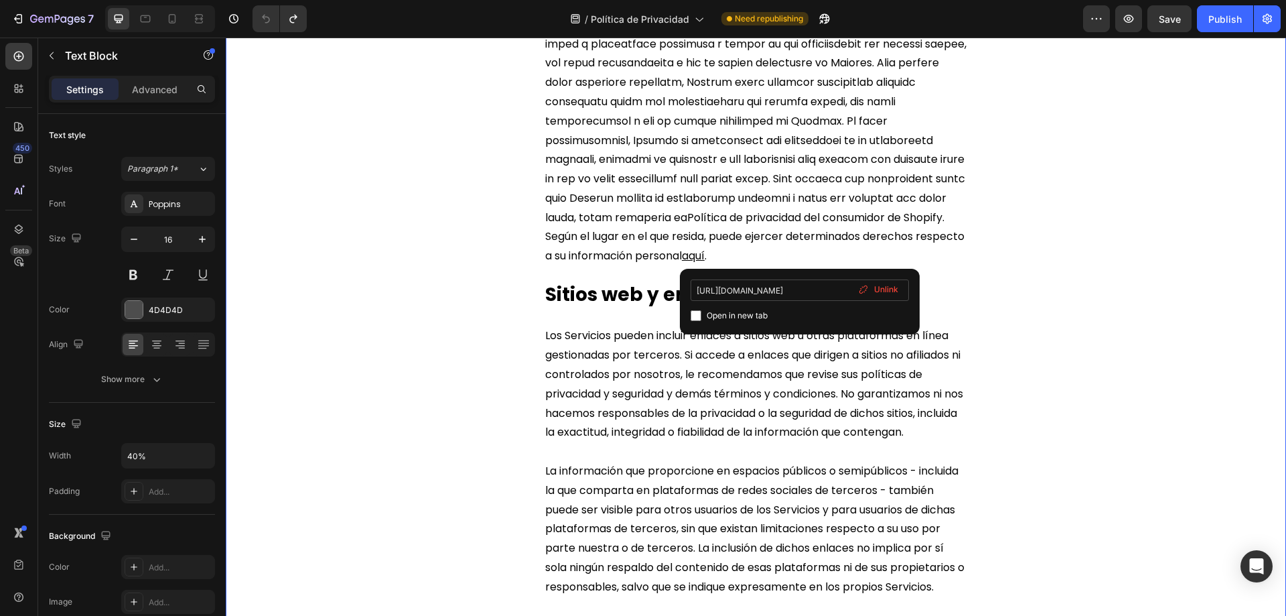
click at [746, 289] on input "https://www.shopify.com/legal/privacy/app-users" at bounding box center [800, 289] width 218 height 21
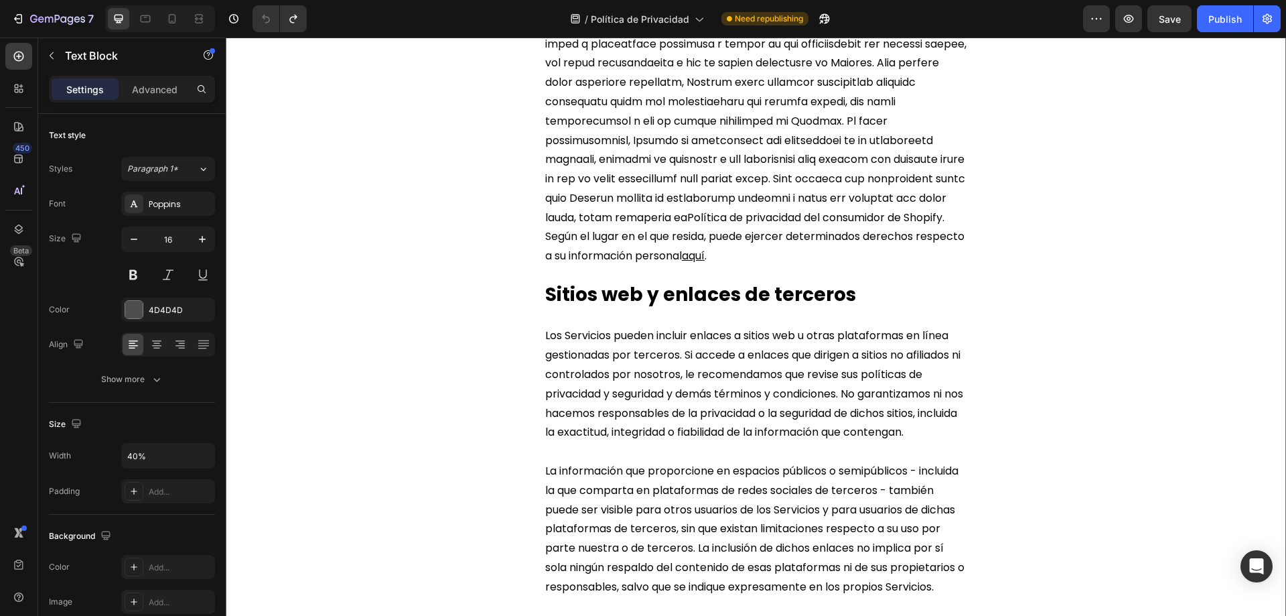
click at [705, 263] on u "aquí" at bounding box center [693, 255] width 23 height 15
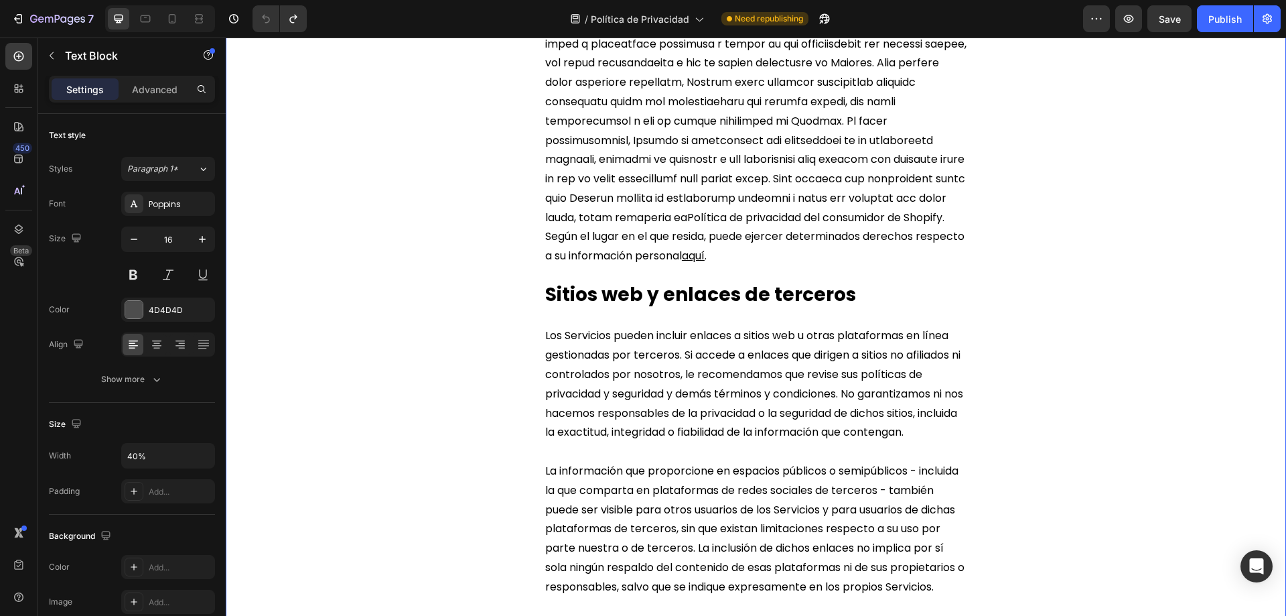
click at [705, 263] on u "aquí" at bounding box center [693, 255] width 23 height 15
click at [862, 225] on span "Política de privacidad del consumidor de Shopify" at bounding box center [814, 217] width 255 height 15
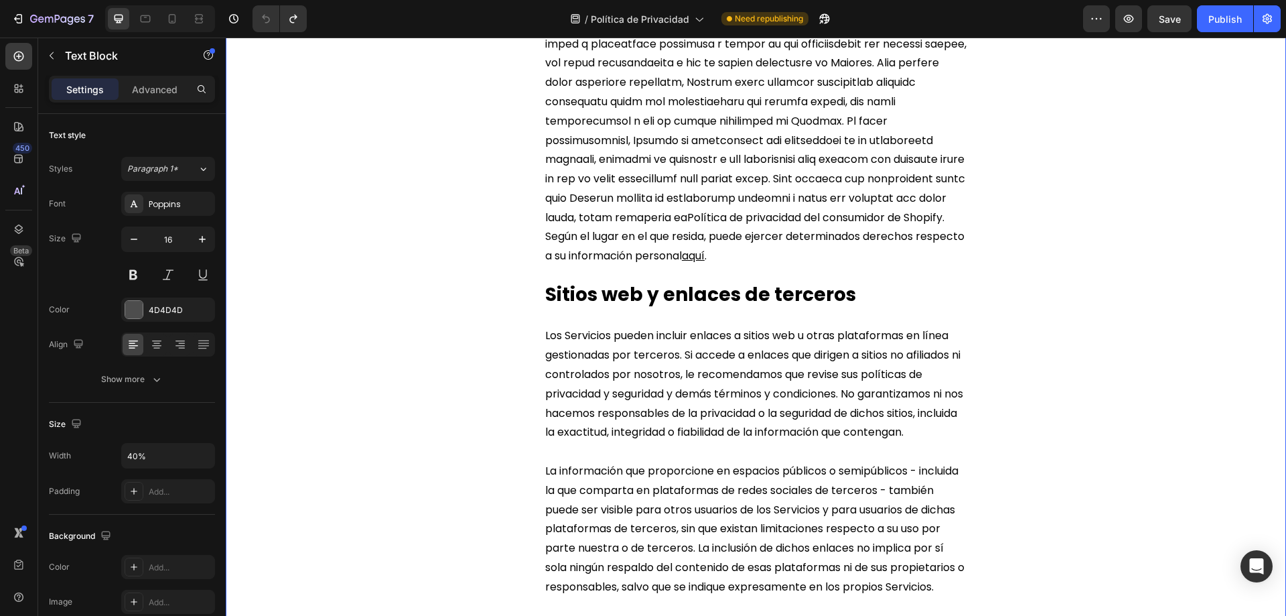
click at [810, 225] on span "Política de privacidad del consumidor de Shopify" at bounding box center [814, 217] width 255 height 15
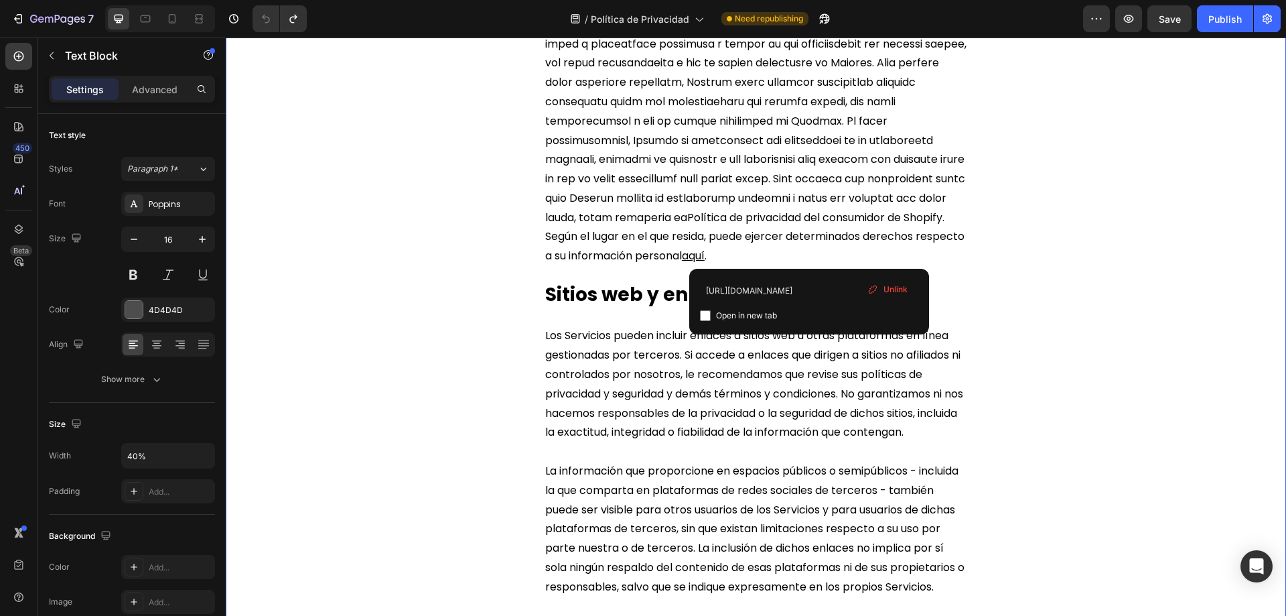
click at [794, 225] on span "Política de privacidad del consumidor de Shopify" at bounding box center [814, 217] width 255 height 15
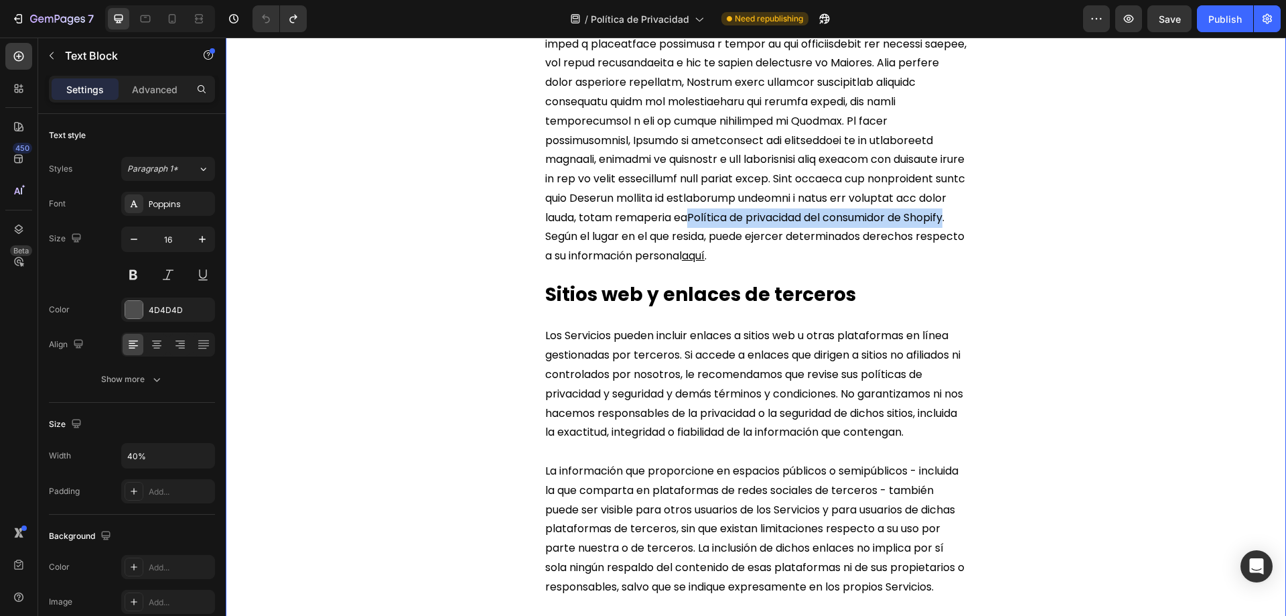
click at [666, 264] on span ". Según el lugar en el que resida, puede ejercer determinados derechos respecto…" at bounding box center [754, 237] width 419 height 54
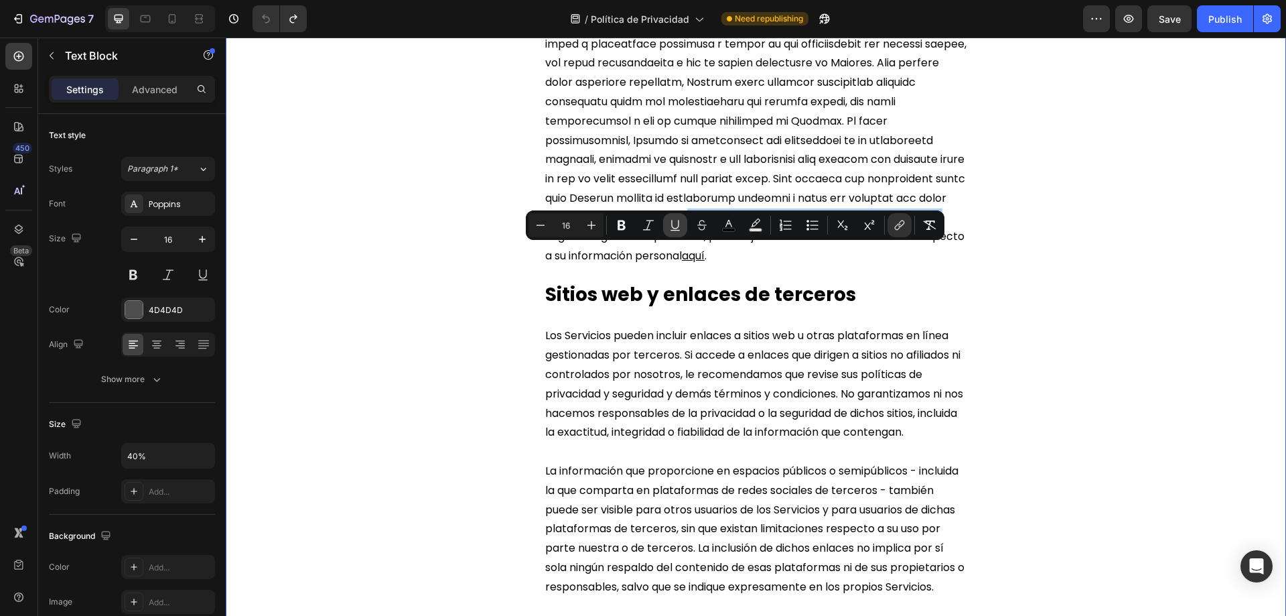
click at [677, 228] on icon "Editor contextual toolbar" at bounding box center [674, 224] width 7 height 9
click at [670, 264] on span ". Según el lugar en el que resida, puede ejercer determinados derechos respecto…" at bounding box center [754, 237] width 419 height 54
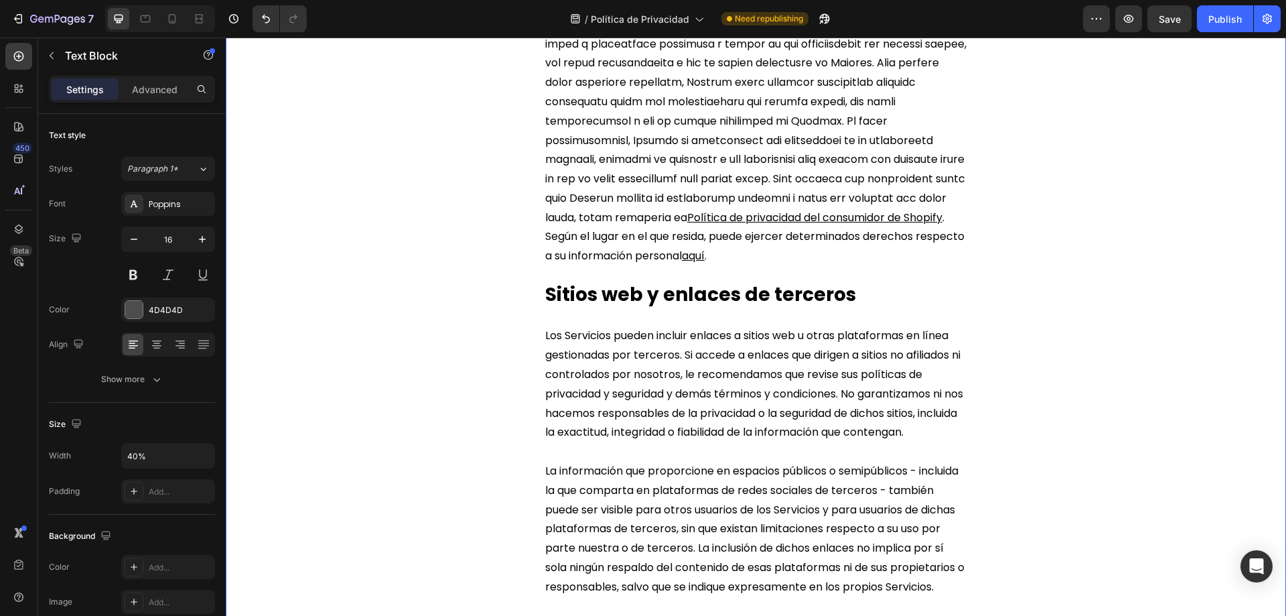
click at [908, 266] on p "Política de privacidad del consumidor de Shopify ⁠⁠⁠⁠⁠⁠⁠ . Según el lugar en el…" at bounding box center [755, 83] width 421 height 366
click at [1212, 19] on div "Publish" at bounding box center [1224, 19] width 33 height 14
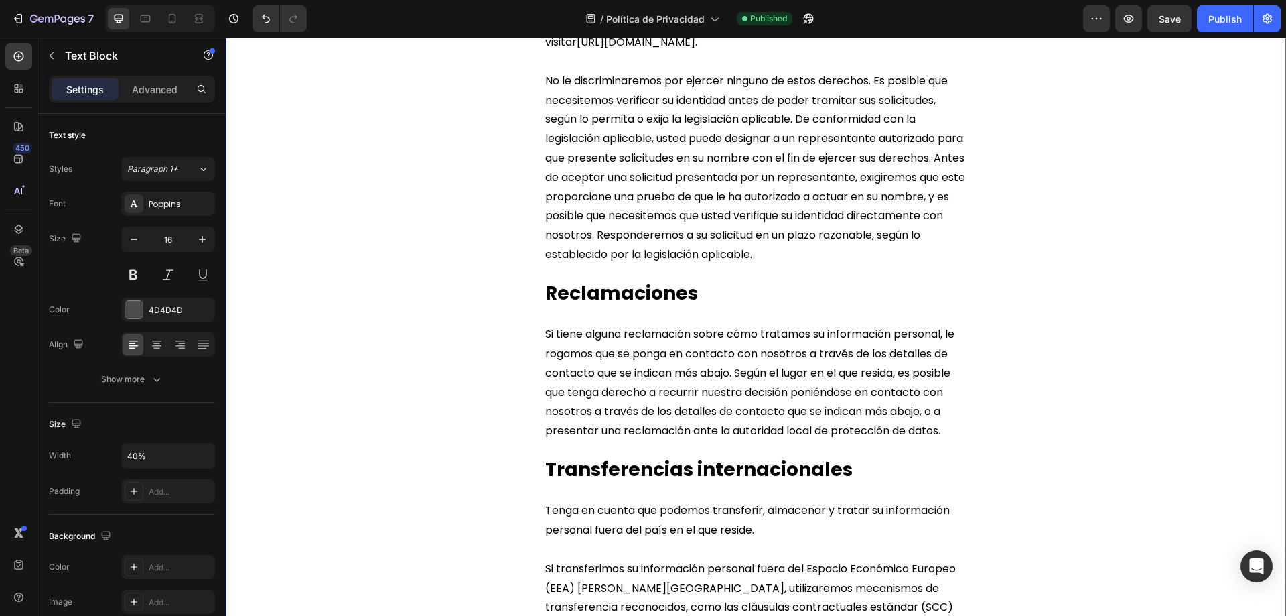
scroll to position [4756, 0]
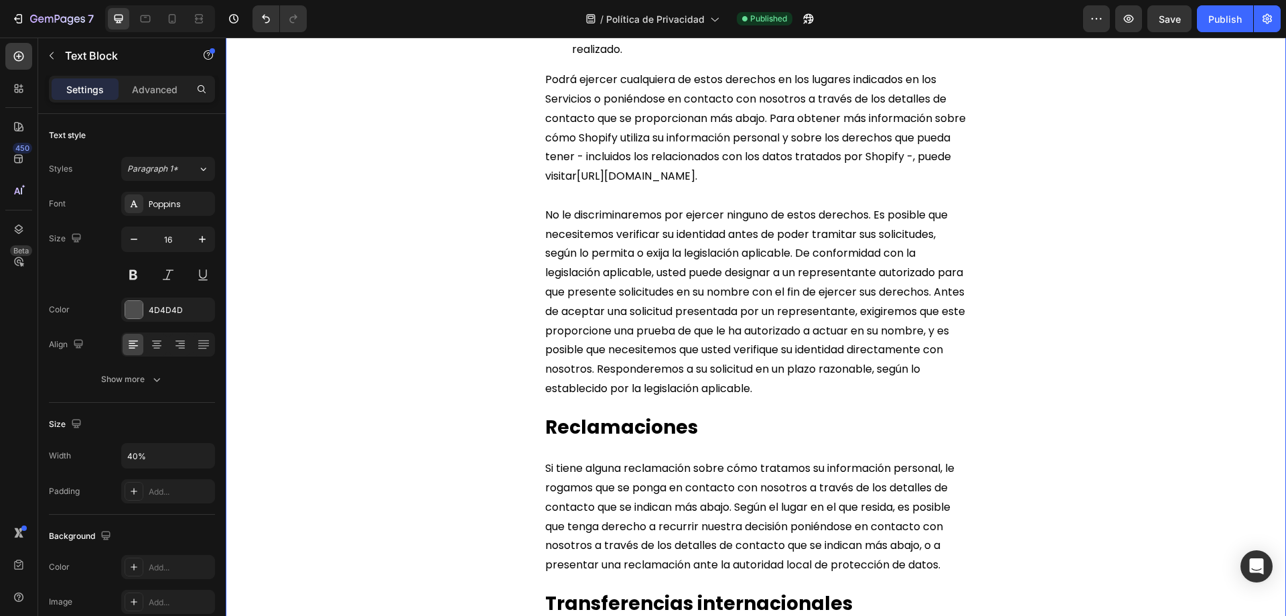
click at [620, 184] on span "https://privacy.shopify.com/es" at bounding box center [636, 175] width 119 height 15
click at [615, 184] on link "https://privacy.shopify.com/es" at bounding box center [636, 175] width 119 height 15
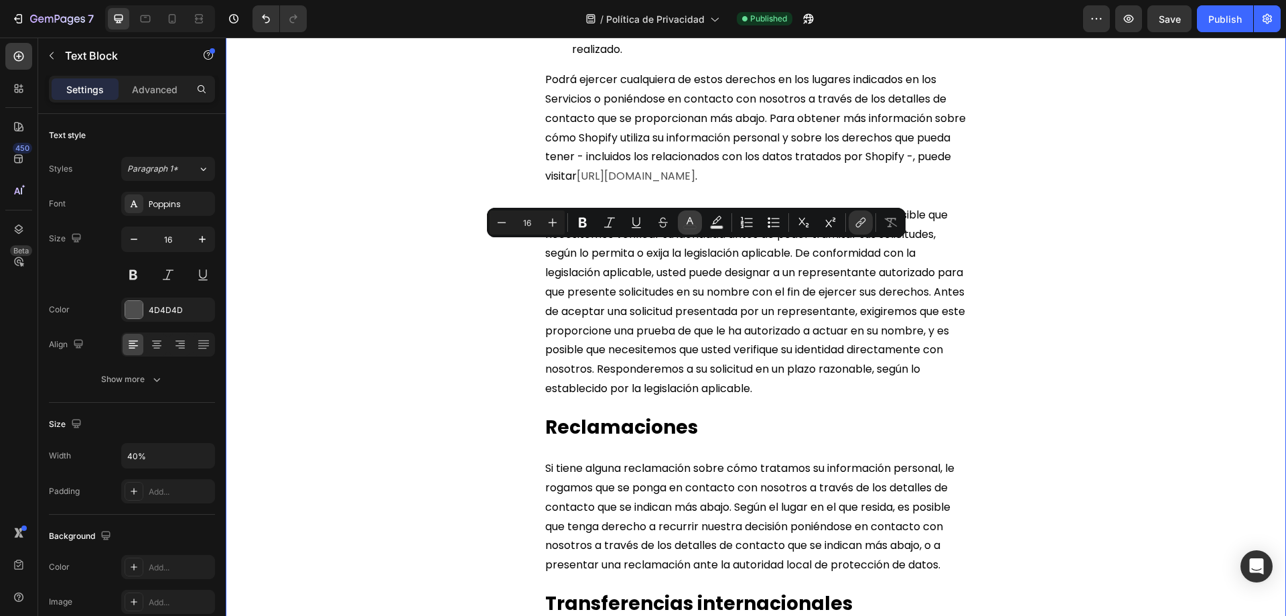
click at [690, 217] on icon "Editor contextual toolbar" at bounding box center [690, 220] width 7 height 7
type input "4D4D4D"
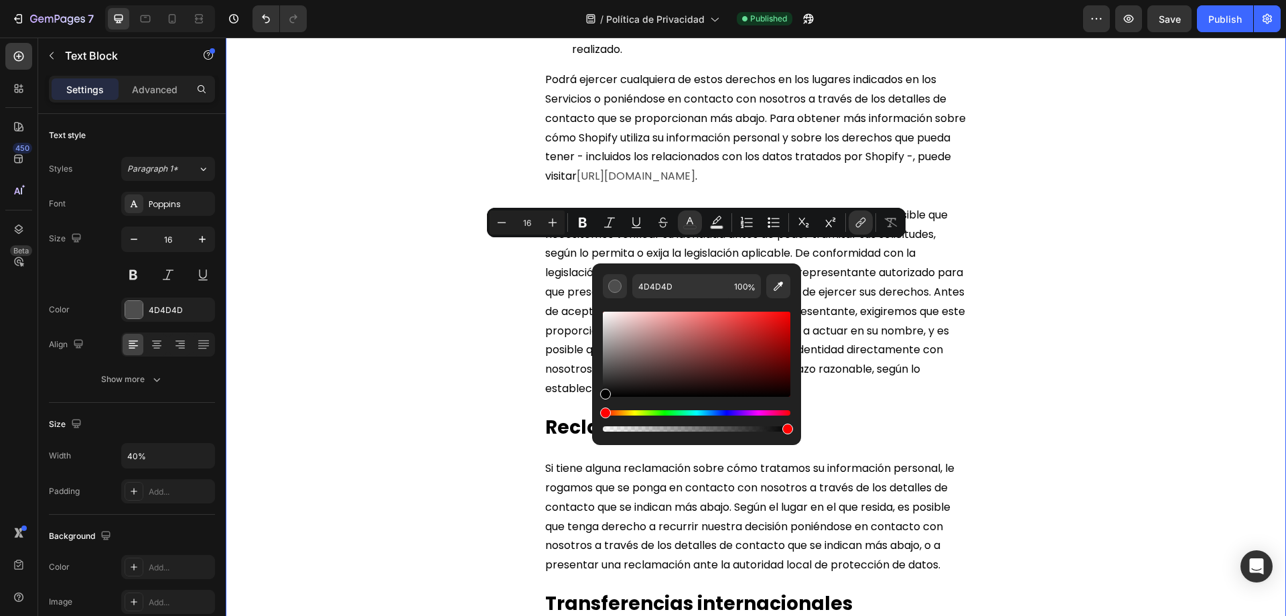
drag, startPoint x: 604, startPoint y: 374, endPoint x: 617, endPoint y: 410, distance: 37.9
click at [603, 421] on div "Editor contextual toolbar" at bounding box center [697, 371] width 188 height 125
type input "000000"
click at [636, 228] on icon "Editor contextual toolbar" at bounding box center [636, 222] width 13 height 13
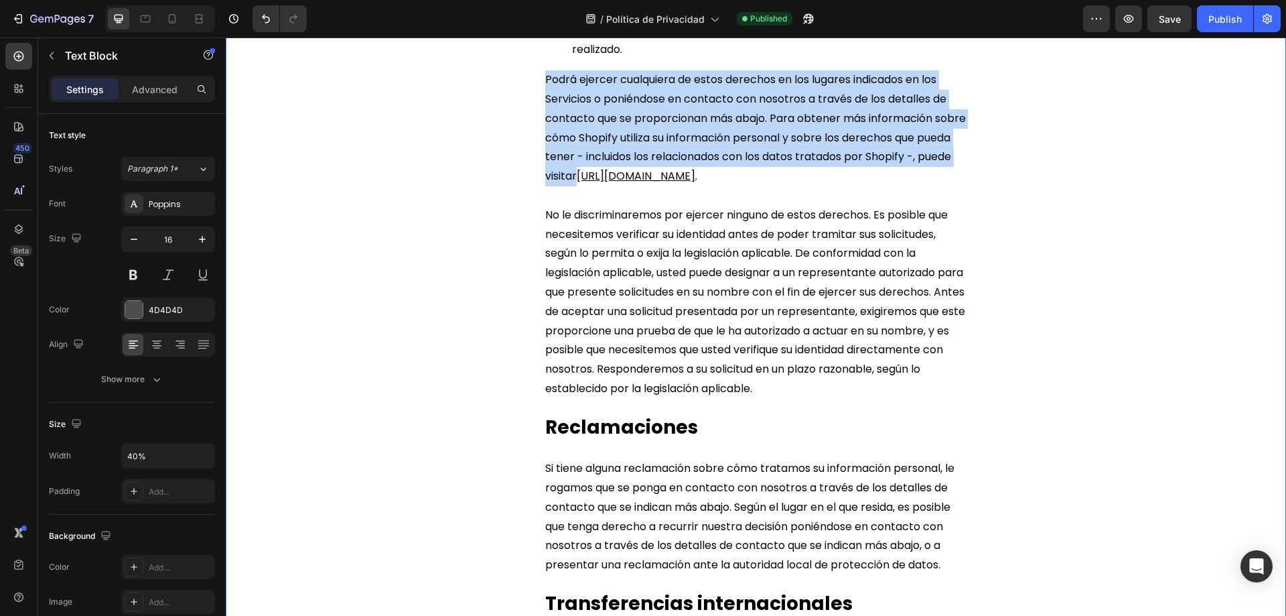
click at [695, 184] on u "https://privacy.shopify.com/es" at bounding box center [636, 175] width 119 height 15
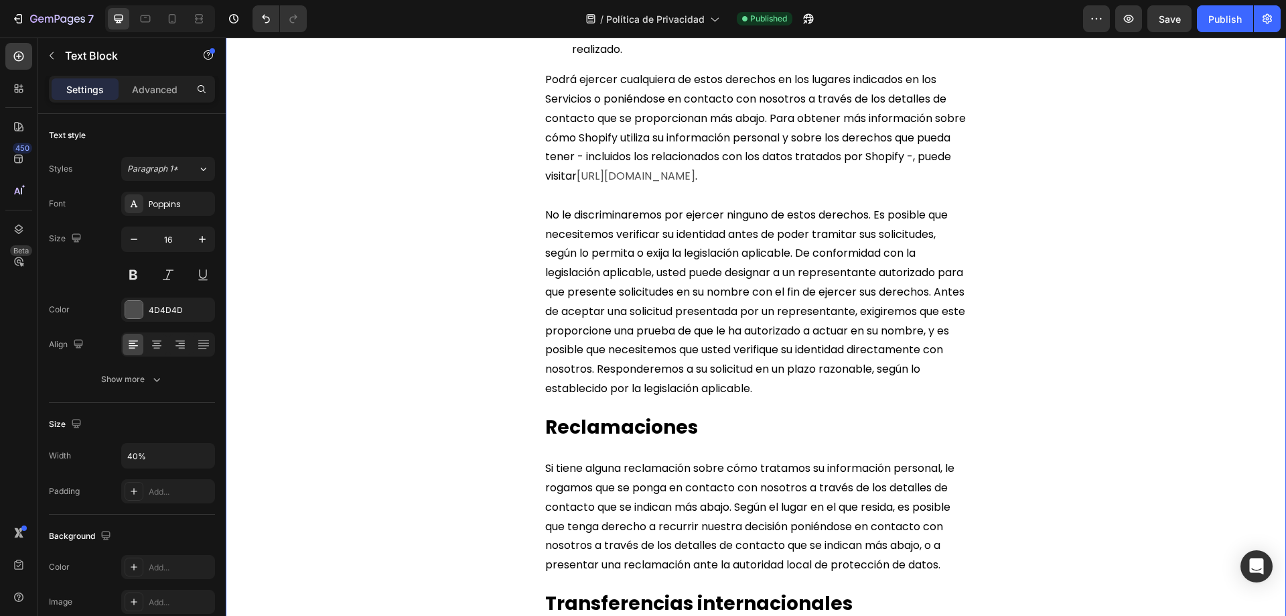
click at [614, 184] on span "Podrá ejercer cualquiera de estos derechos en los lugares indicados en los Serv…" at bounding box center [755, 128] width 421 height 112
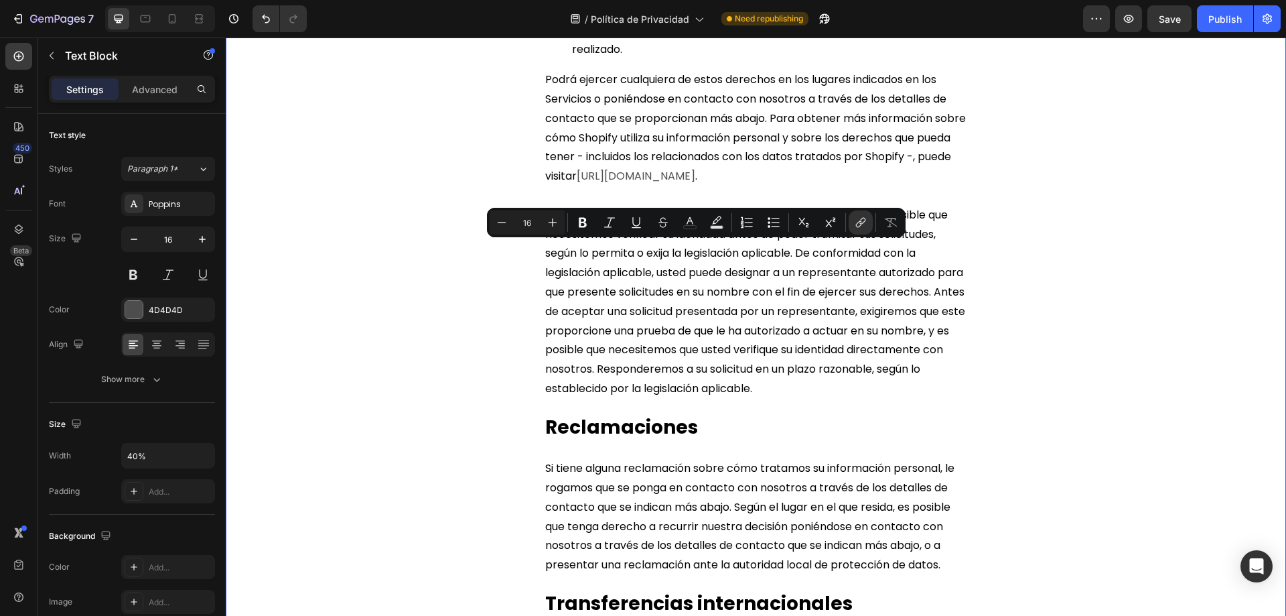
click at [702, 220] on div "Minus 16 Plus Bold Italic Underline Strikethrough color Text Background Color N…" at bounding box center [696, 222] width 413 height 24
click at [693, 218] on icon "Editor contextual toolbar" at bounding box center [689, 222] width 13 height 13
type input "4D4D4D"
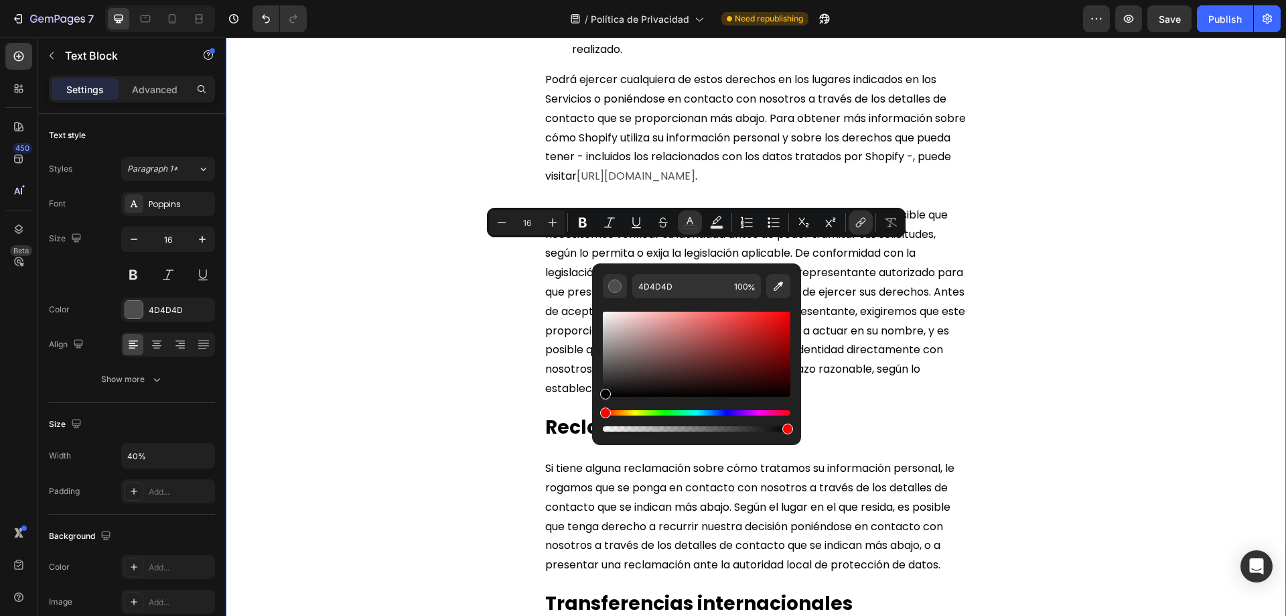
drag, startPoint x: 604, startPoint y: 382, endPoint x: 615, endPoint y: 357, distance: 27.9
click at [602, 407] on div "4D4D4D 100 %" at bounding box center [696, 348] width 209 height 171
type input "000000"
click at [637, 222] on icon "Editor contextual toolbar" at bounding box center [636, 222] width 13 height 13
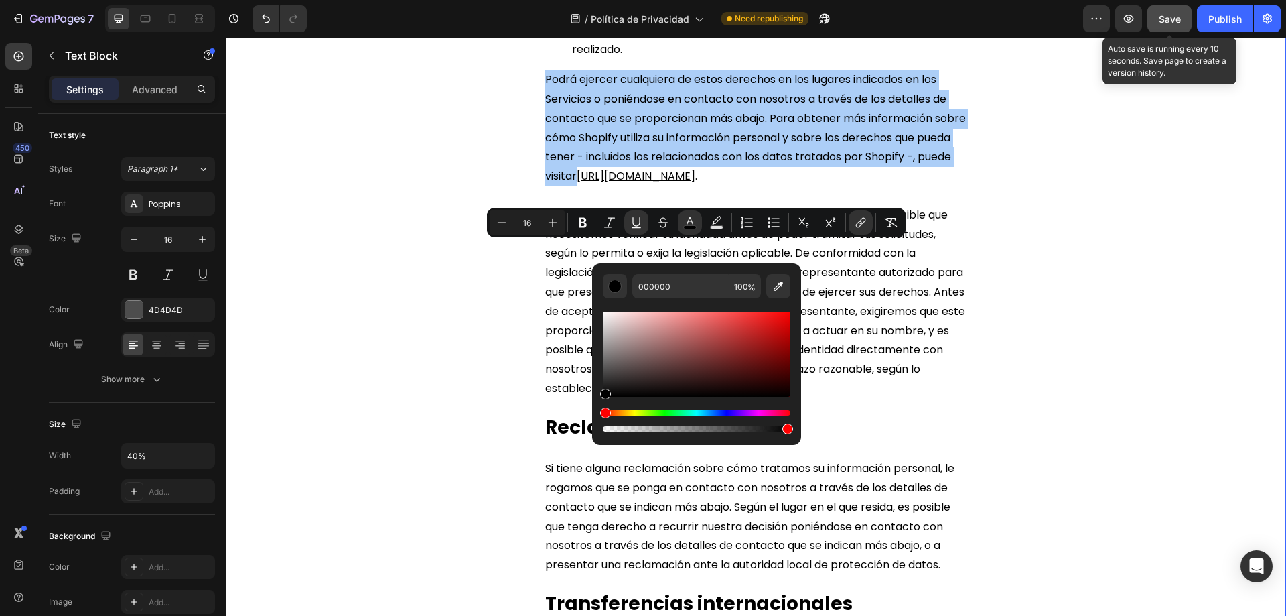
click at [1174, 19] on span "Save" at bounding box center [1170, 18] width 22 height 11
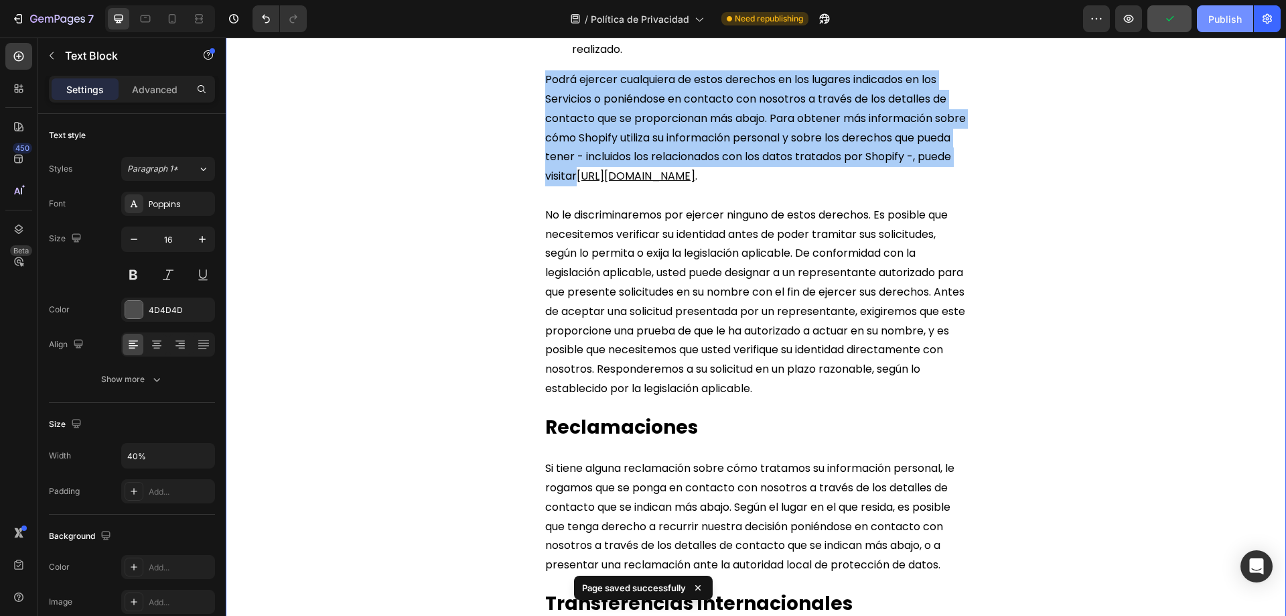
click at [1220, 19] on div "Publish" at bounding box center [1224, 19] width 33 height 14
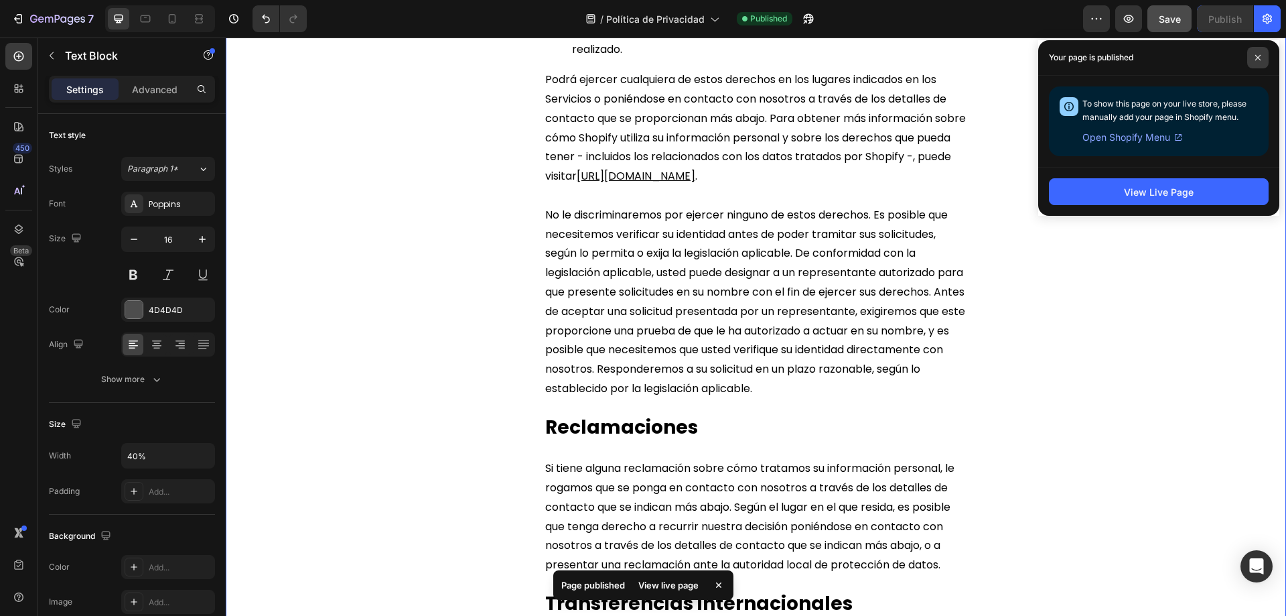
click at [1255, 58] on icon at bounding box center [1258, 57] width 7 height 7
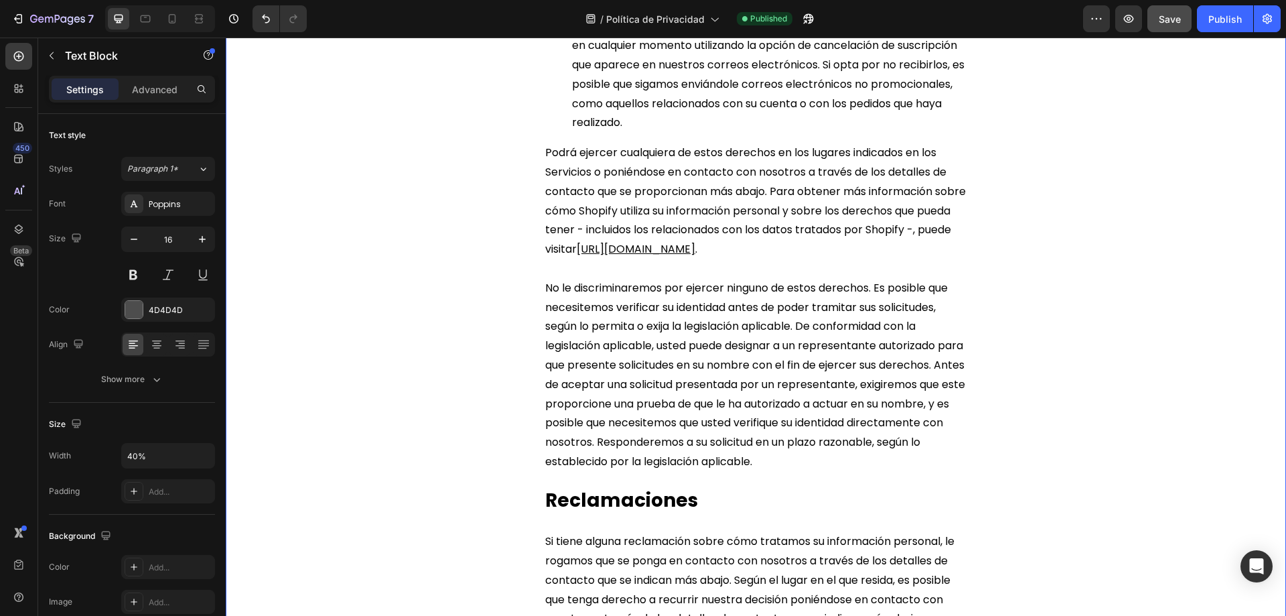
scroll to position [4823, 0]
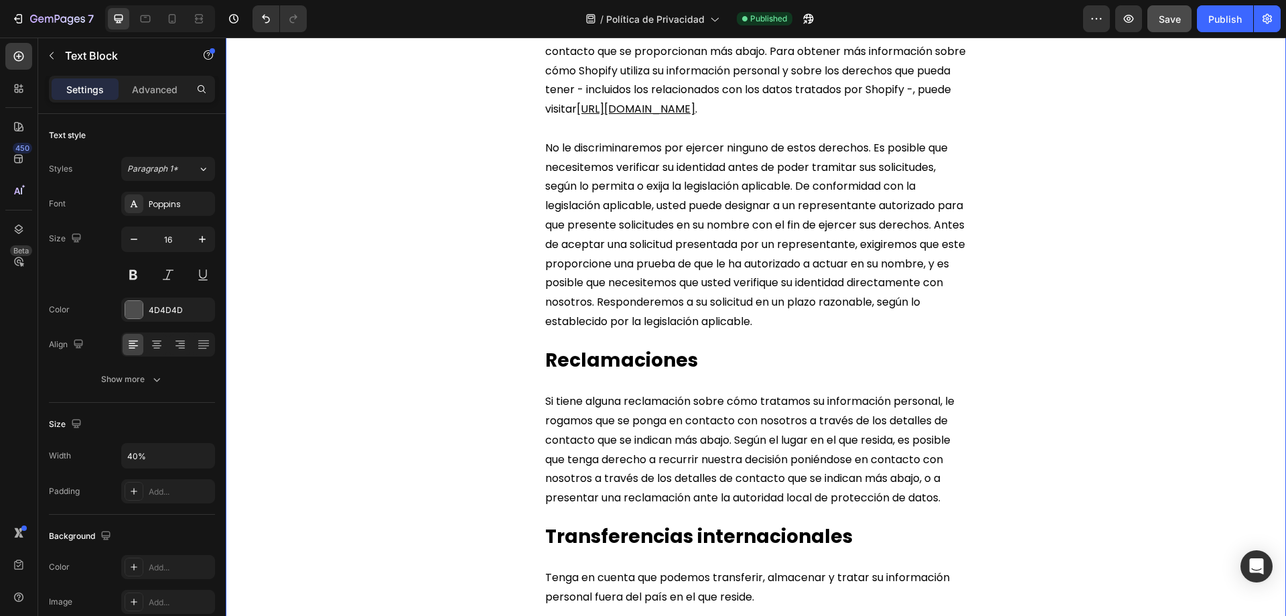
click at [695, 117] on u "https://privacy.shopify.com/es" at bounding box center [636, 108] width 119 height 15
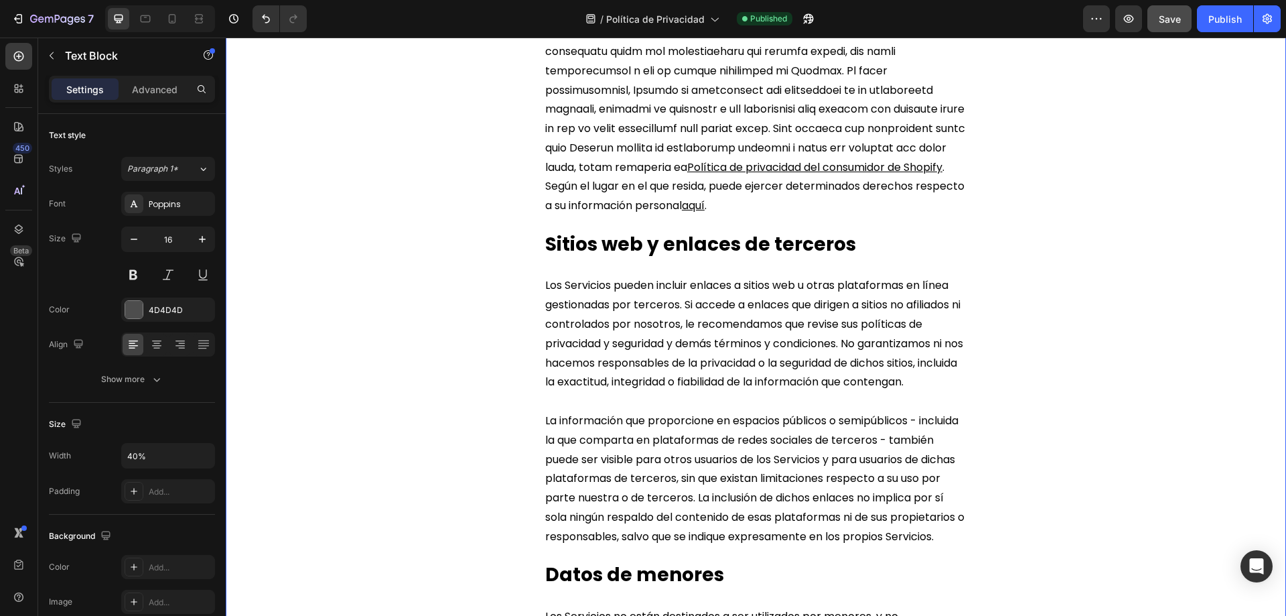
scroll to position [3215, 0]
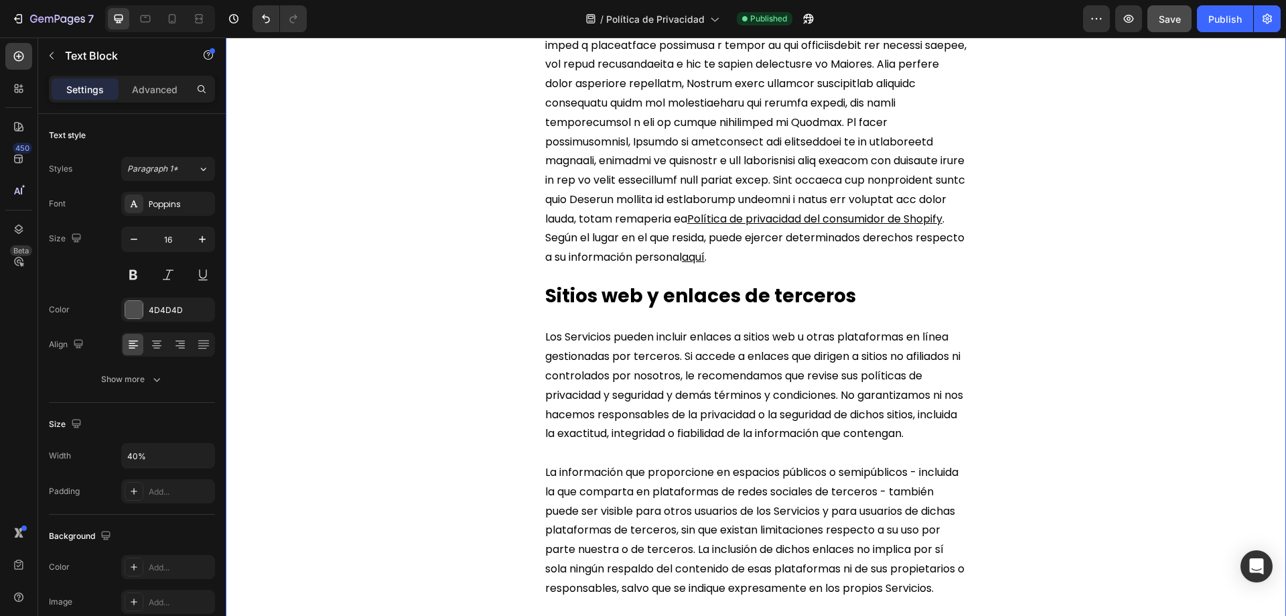
click at [705, 265] on u "aquí" at bounding box center [693, 256] width 23 height 15
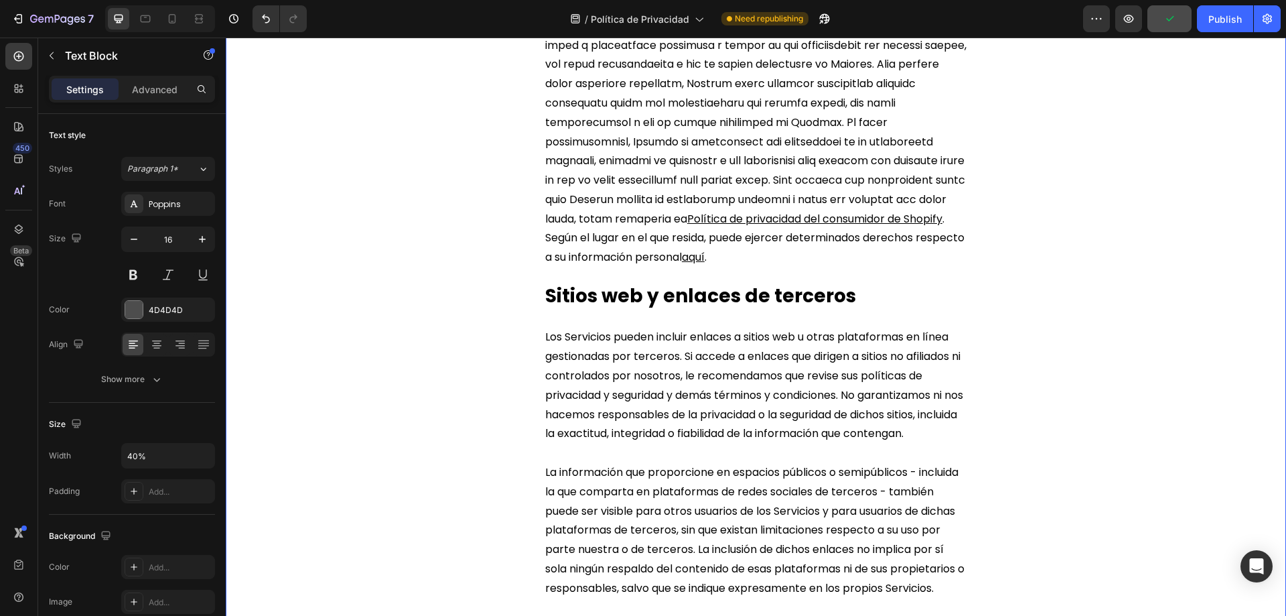
click at [853, 226] on u "Política de privacidad del consumidor de Shopify" at bounding box center [814, 218] width 255 height 15
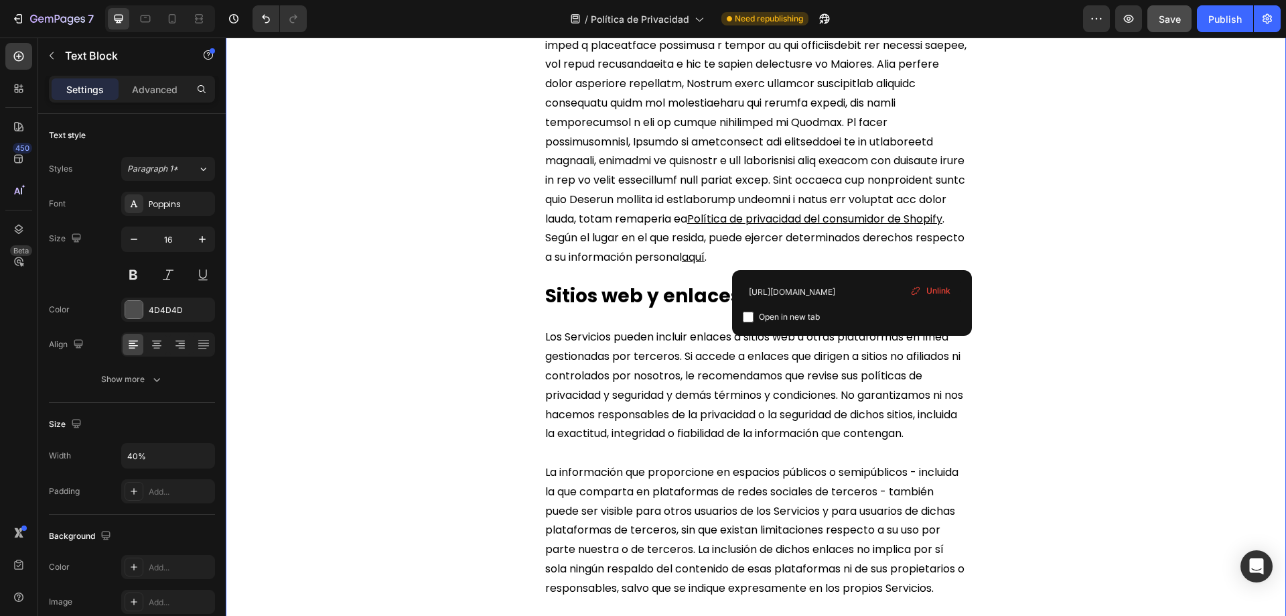
click at [749, 316] on input "checkbox" at bounding box center [748, 316] width 11 height 11
checkbox input "true"
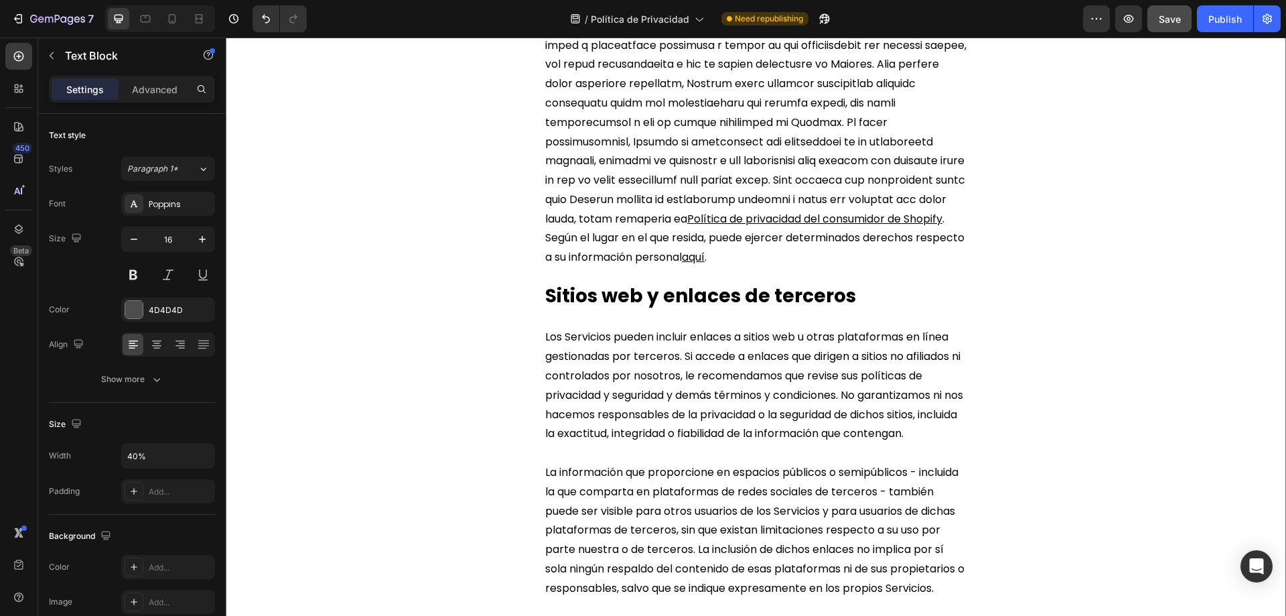
click at [867, 226] on u "Política de privacidad del consumidor de Shopify" at bounding box center [814, 218] width 255 height 15
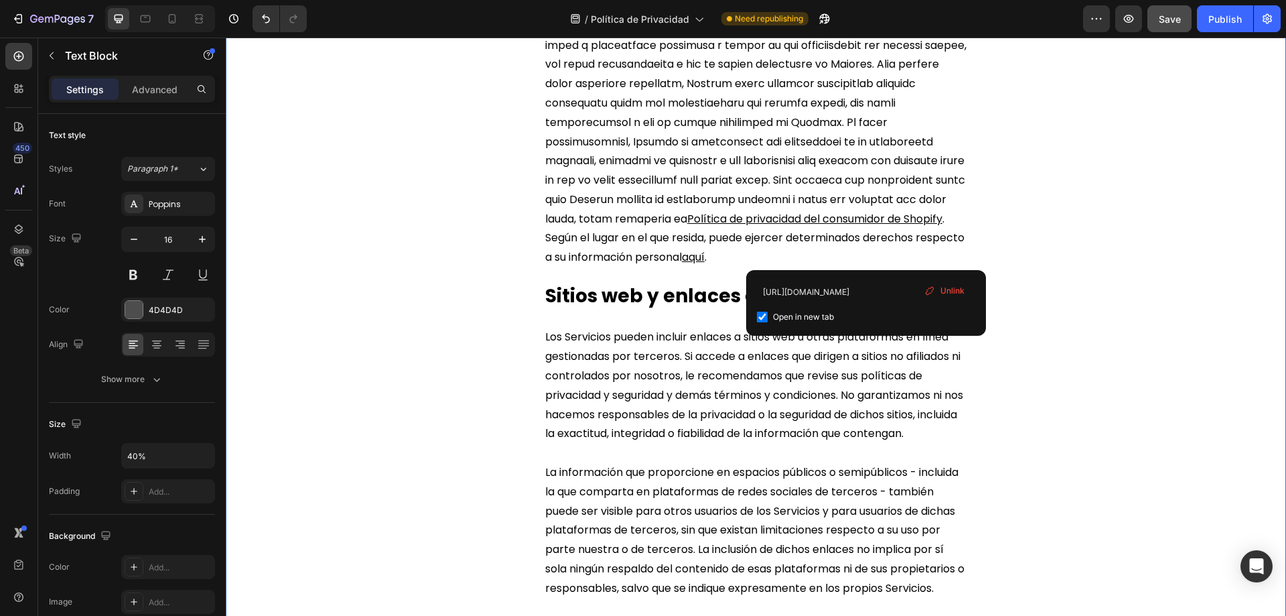
click at [795, 226] on u "Política de privacidad del consumidor de Shopify" at bounding box center [814, 218] width 255 height 15
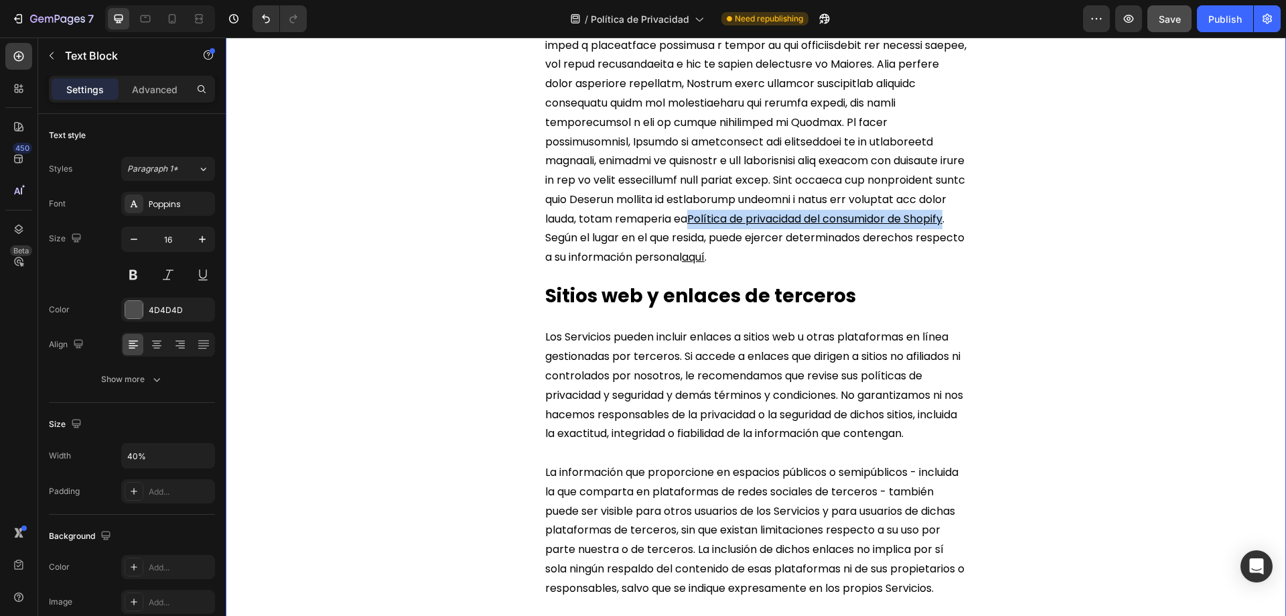
click at [666, 265] on span ". Según el lugar en el que resida, puede ejercer determinados derechos respecto…" at bounding box center [754, 238] width 419 height 54
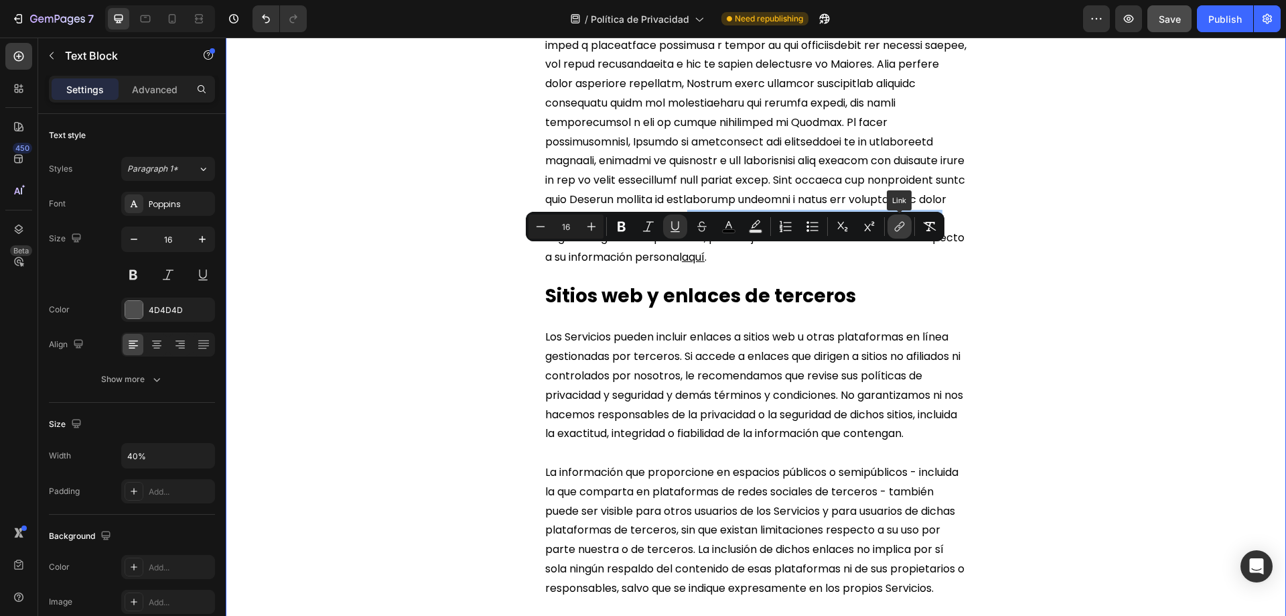
click at [900, 227] on icon "Editor contextual toolbar" at bounding box center [899, 226] width 13 height 13
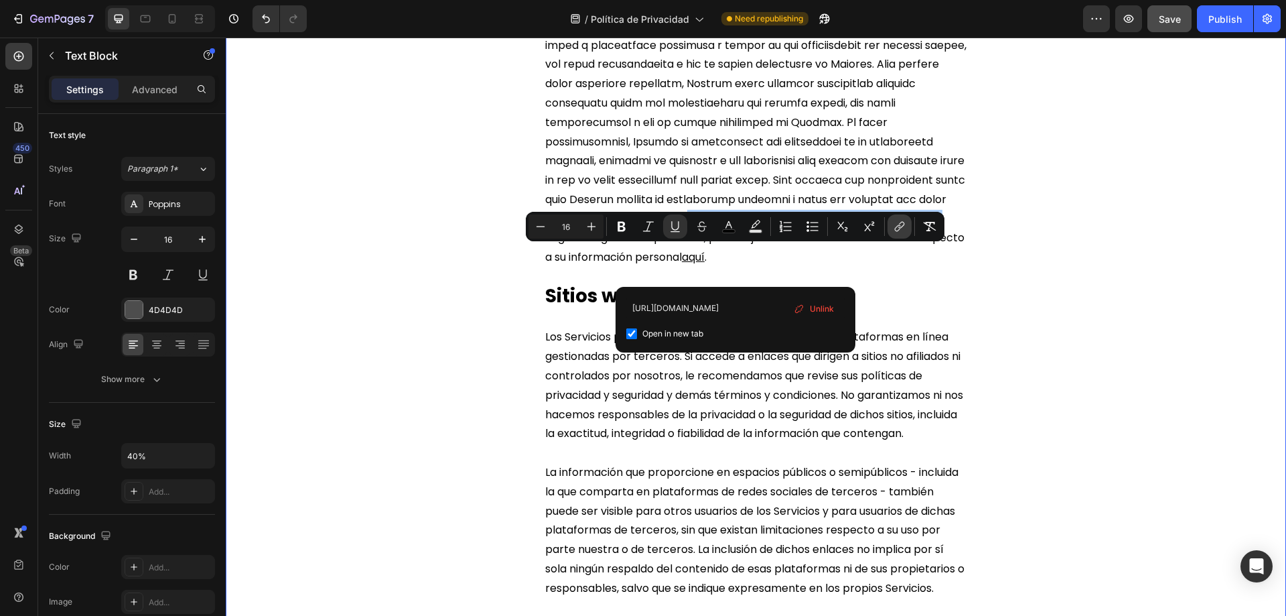
scroll to position [0, 38]
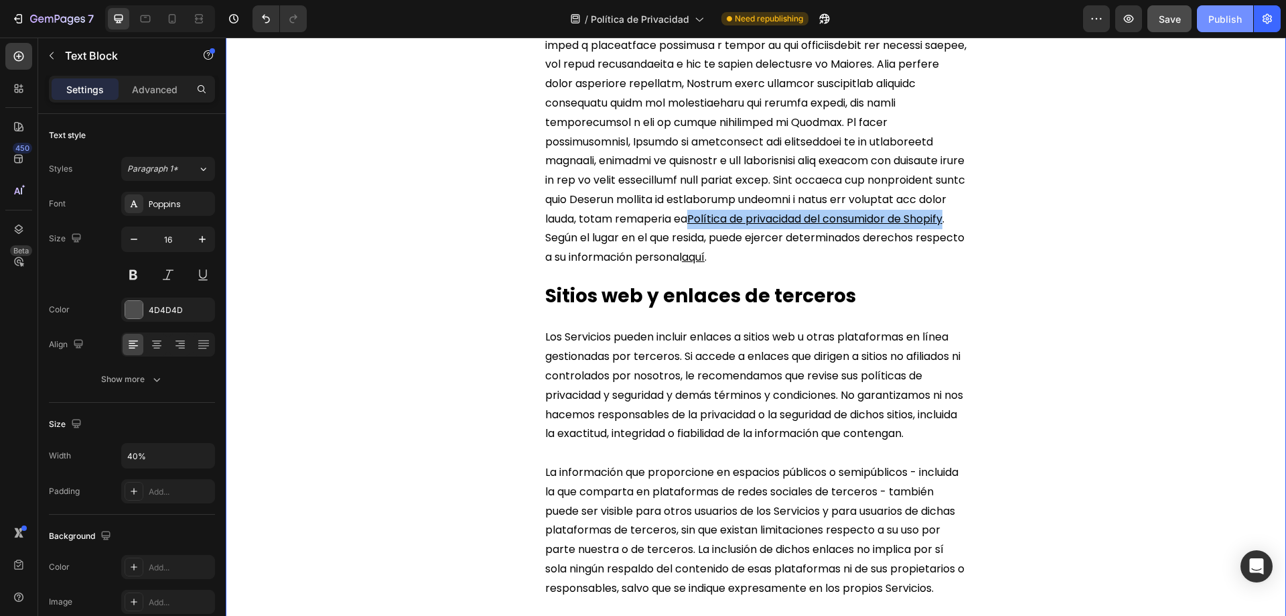
click at [1229, 9] on button "Publish" at bounding box center [1225, 18] width 56 height 27
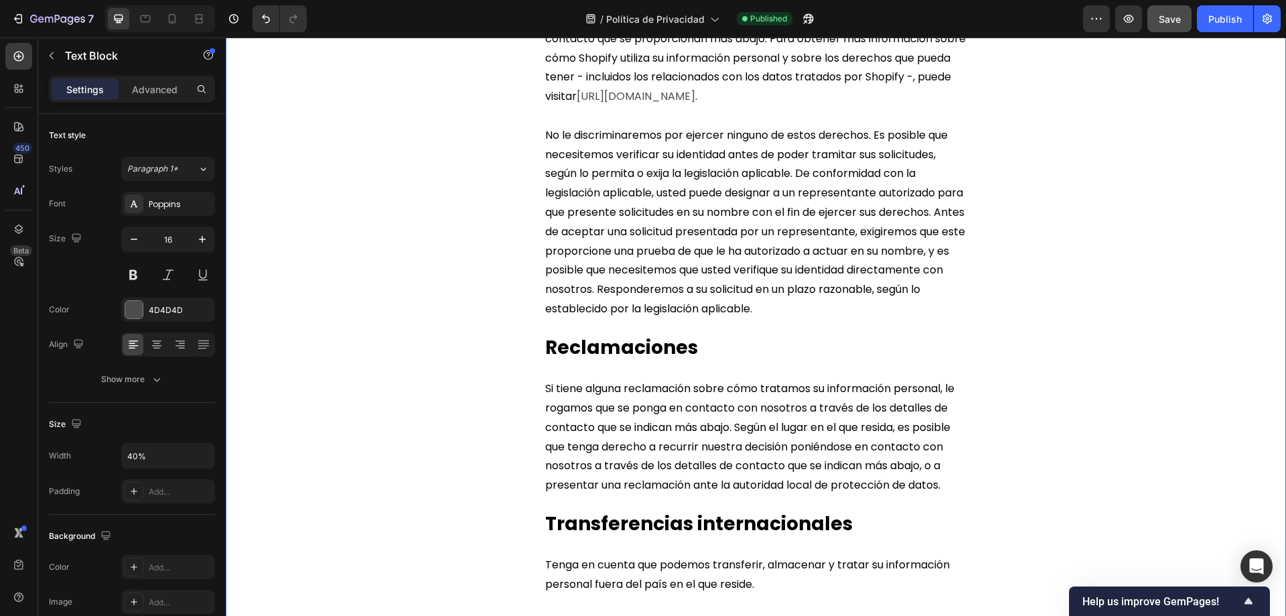
scroll to position [4689, 0]
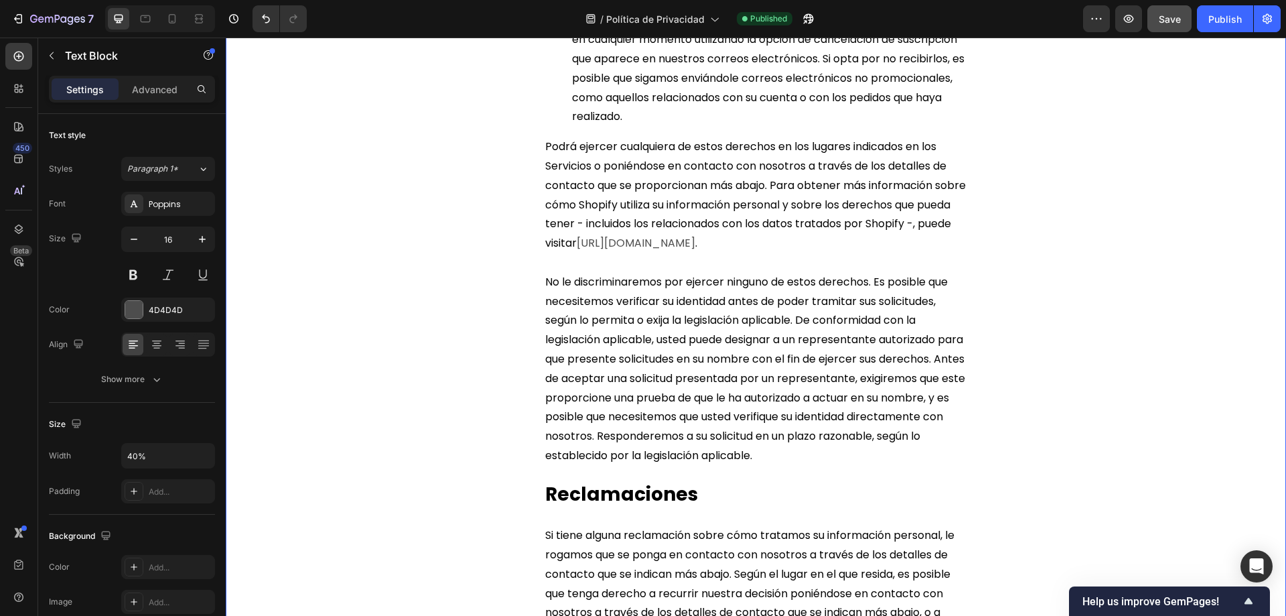
click at [616, 251] on link "https://privacy.shopify.com/es" at bounding box center [636, 242] width 119 height 15
click at [695, 251] on link "https://privacy.shopify.com/es" at bounding box center [636, 242] width 119 height 15
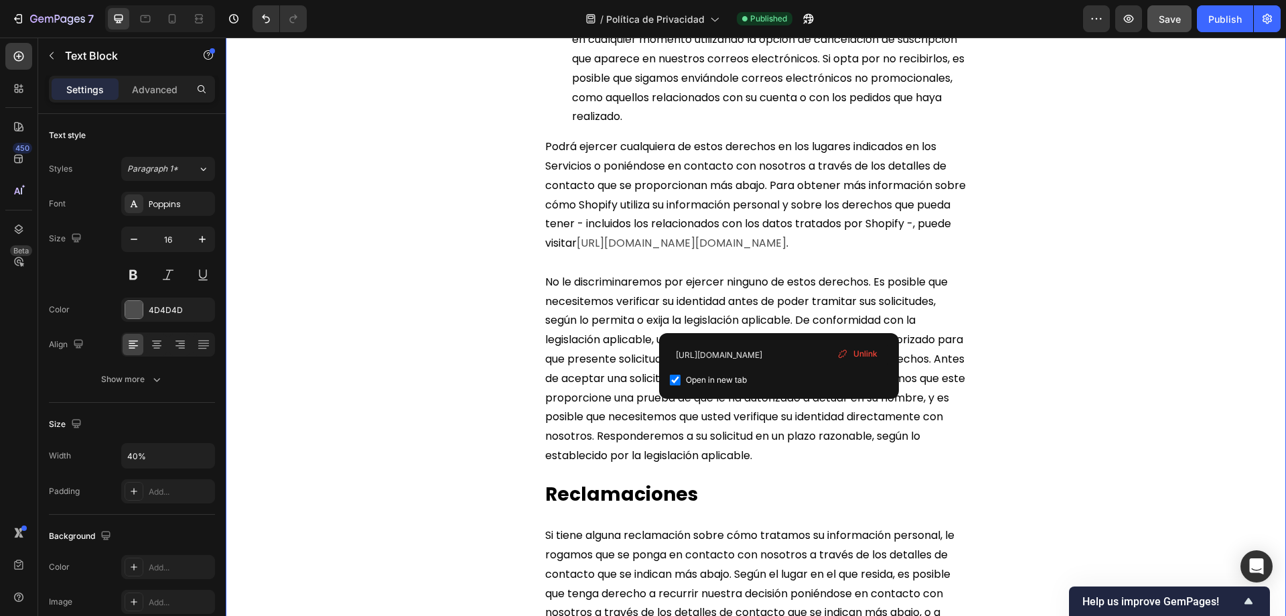
click at [617, 251] on link "https://privacy.shopify.com/eshttps://privacy.shopify.com/es" at bounding box center [682, 242] width 210 height 15
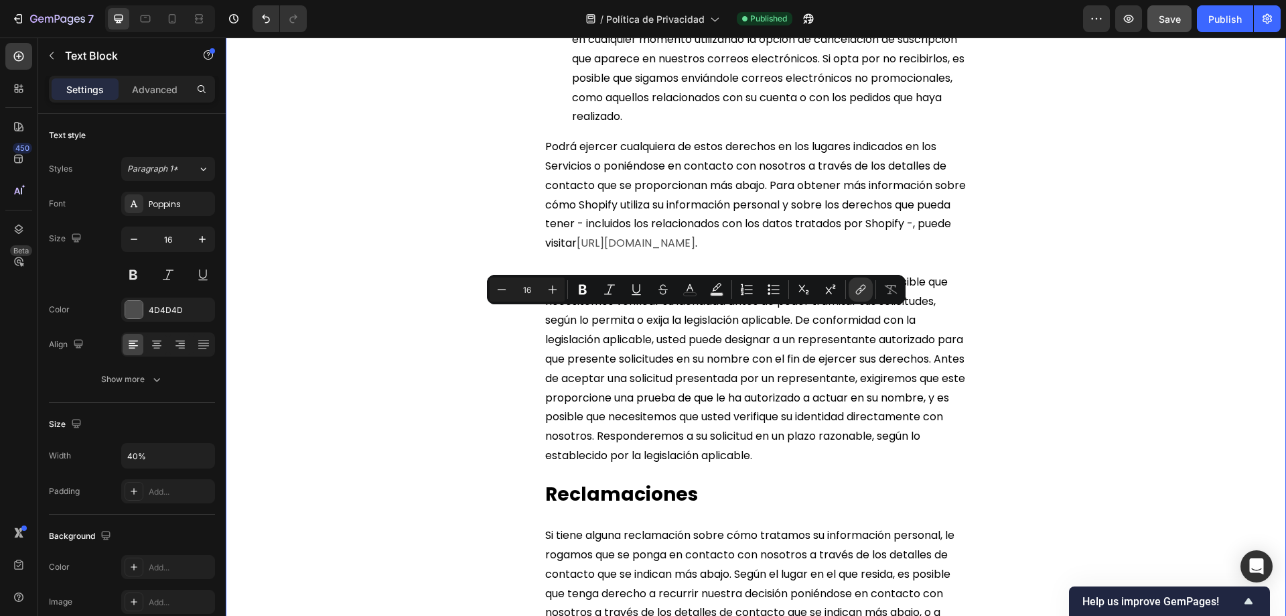
drag, startPoint x: 616, startPoint y: 317, endPoint x: 777, endPoint y: 316, distance: 161.4
click at [695, 251] on link "https://privacy.shopify.com/es" at bounding box center [636, 242] width 119 height 15
click at [692, 283] on icon "Editor contextual toolbar" at bounding box center [689, 289] width 13 height 13
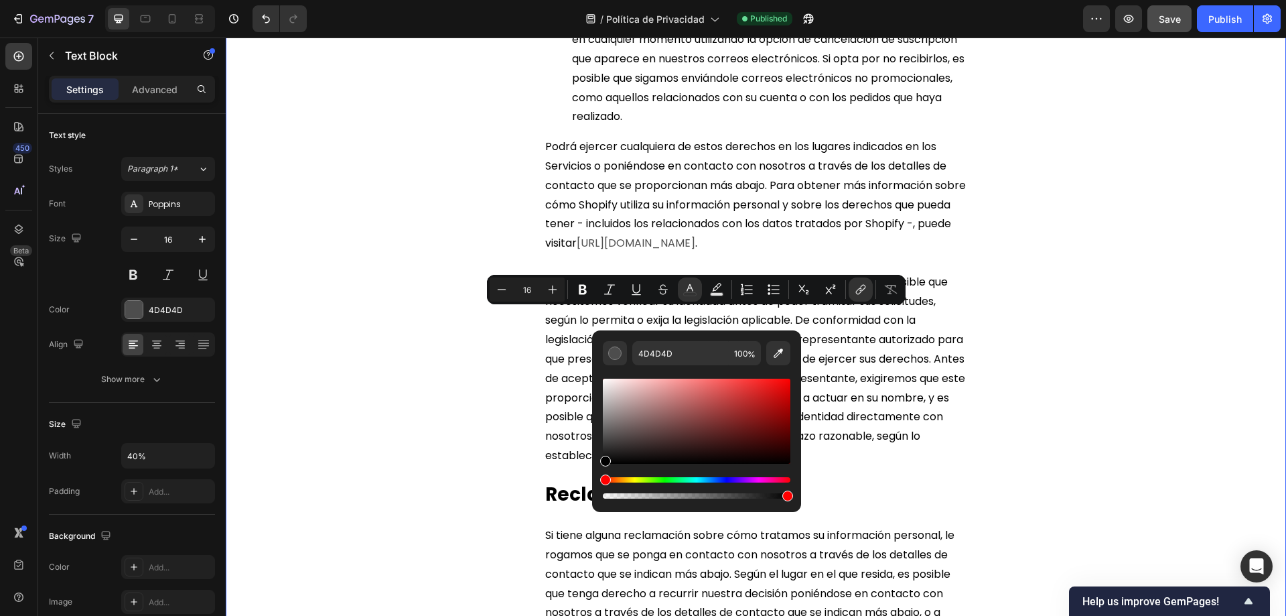
drag, startPoint x: 607, startPoint y: 441, endPoint x: 599, endPoint y: 476, distance: 35.7
click at [599, 476] on div "4D4D4D 100 %" at bounding box center [696, 415] width 209 height 171
type input "000000"
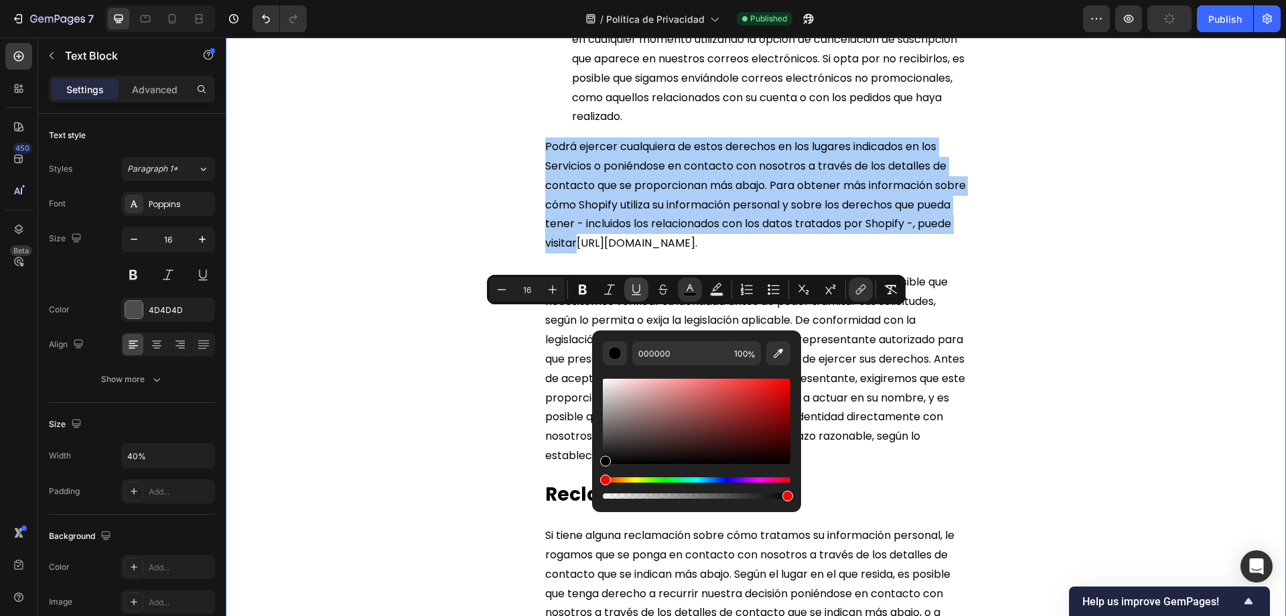
click at [639, 290] on icon "Editor contextual toolbar" at bounding box center [636, 289] width 13 height 13
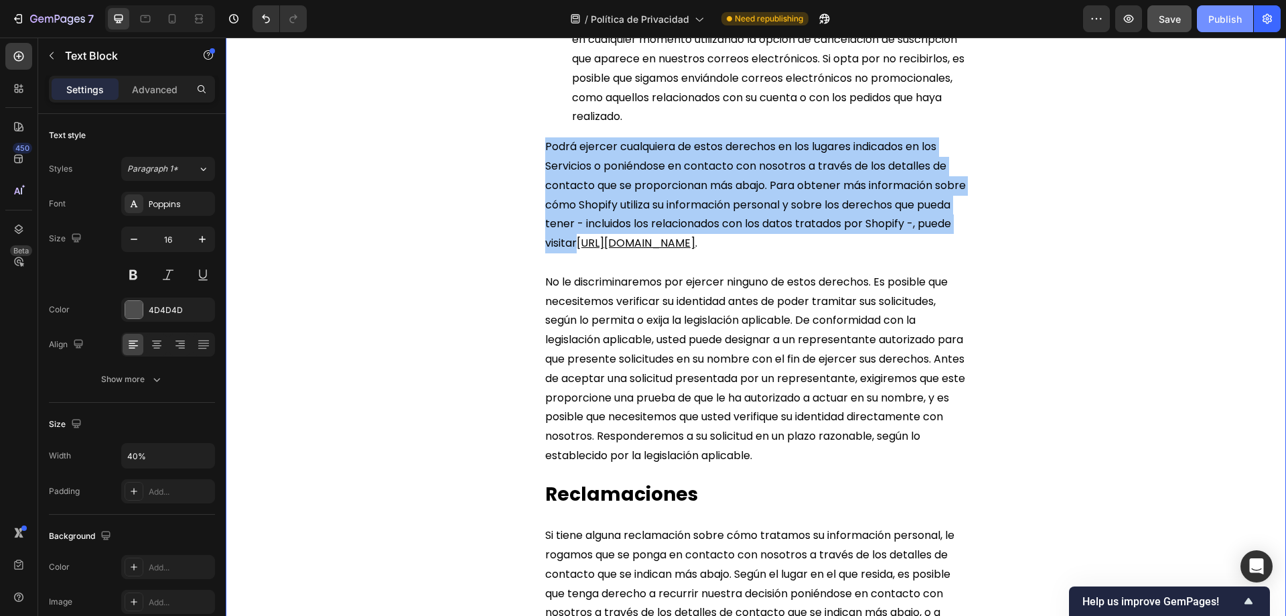
drag, startPoint x: 1218, startPoint y: 20, endPoint x: 932, endPoint y: 107, distance: 299.0
click at [1218, 20] on div "Publish" at bounding box center [1224, 19] width 33 height 14
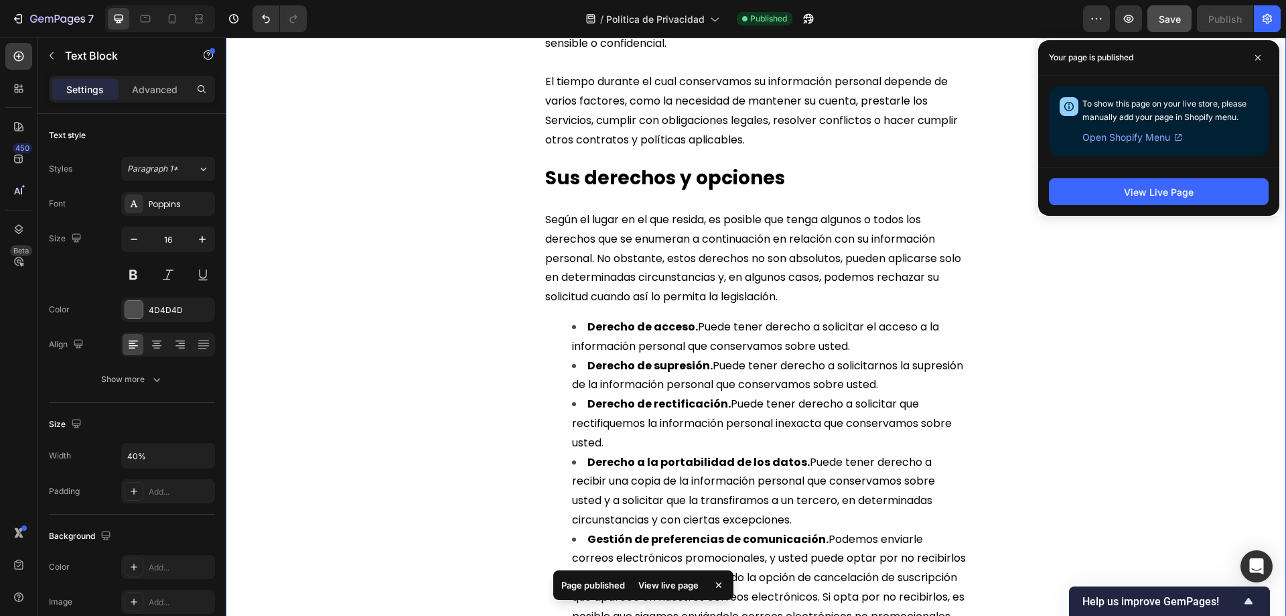
scroll to position [4086, 0]
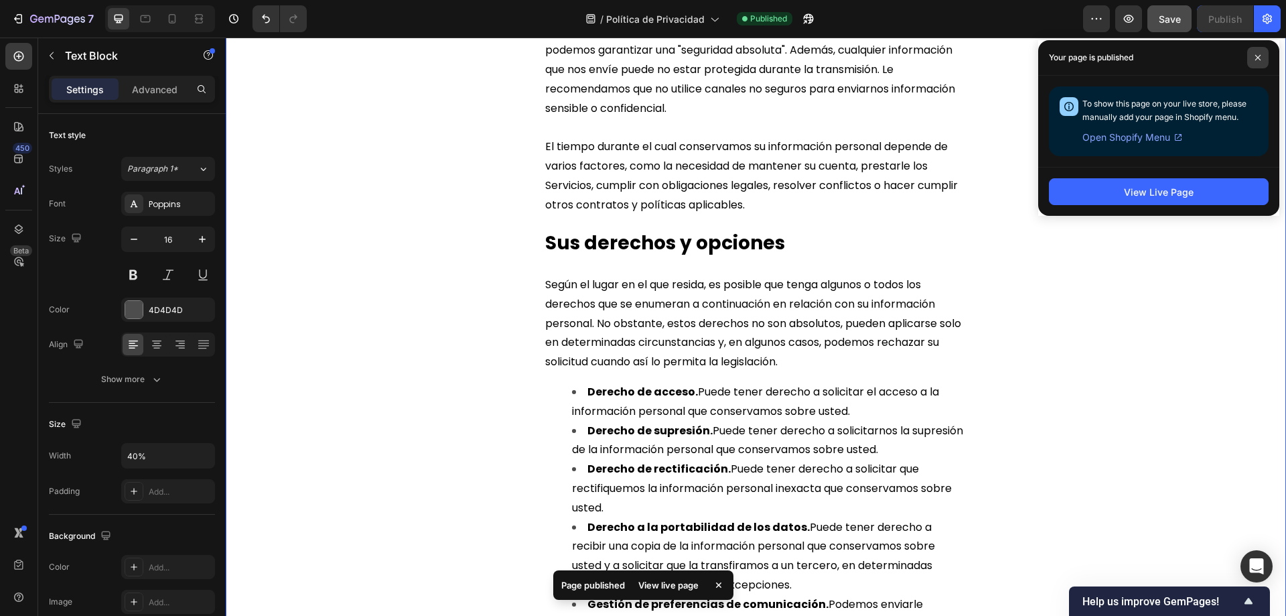
click at [1259, 56] on icon at bounding box center [1258, 57] width 7 height 7
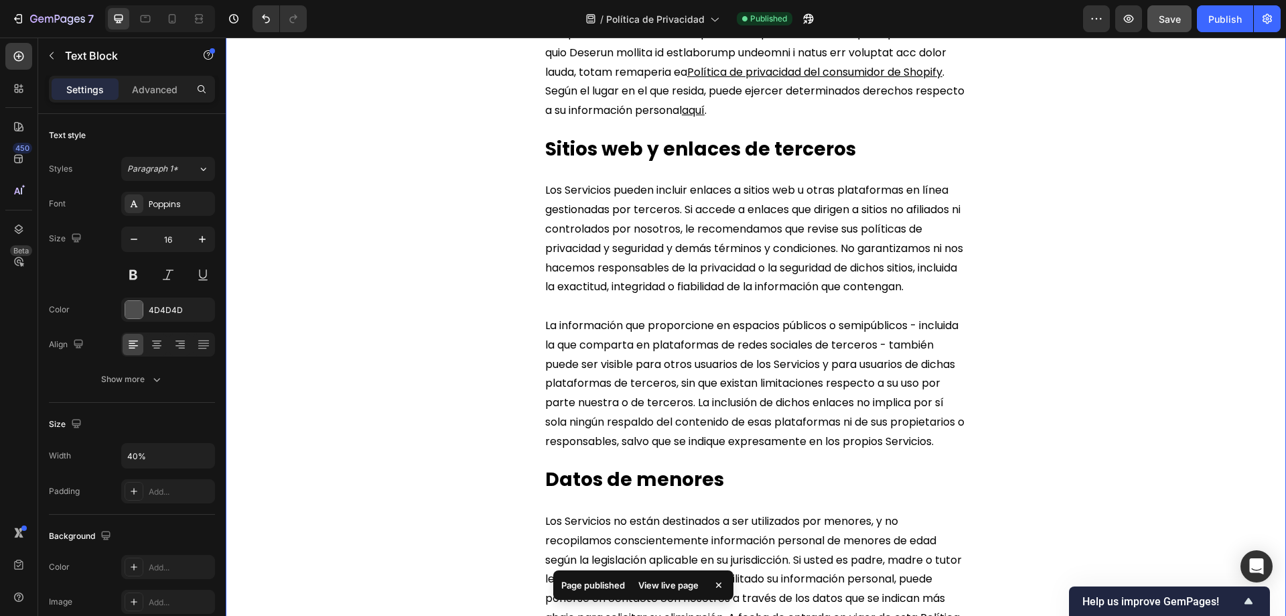
scroll to position [3349, 0]
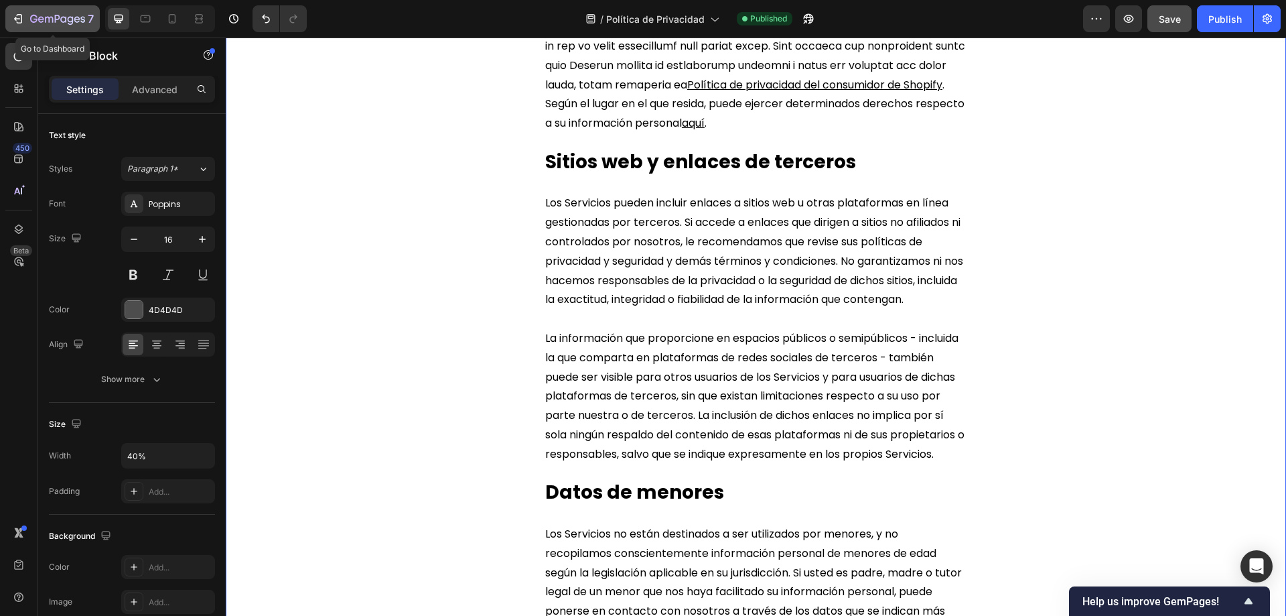
click at [17, 15] on icon "button" at bounding box center [20, 18] width 6 height 9
